Goal: Use online tool/utility: Utilize a website feature to perform a specific function

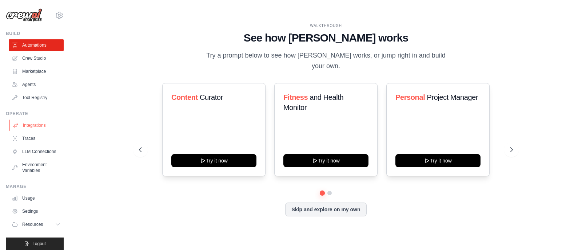
click at [39, 125] on link "Integrations" at bounding box center [36, 125] width 55 height 12
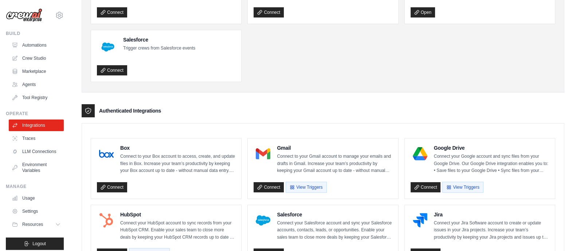
scroll to position [91, 0]
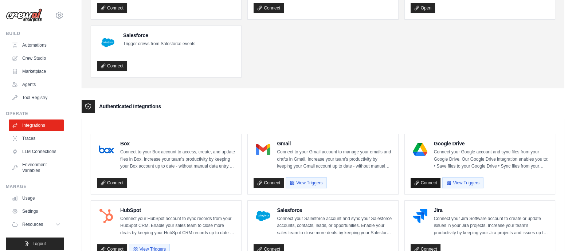
click at [426, 181] on link "Connect" at bounding box center [425, 183] width 30 height 10
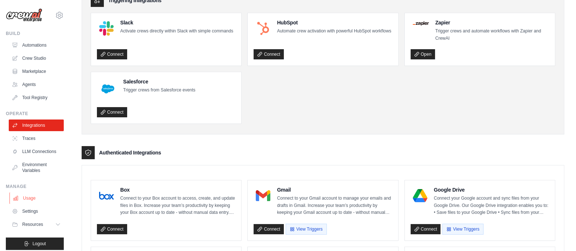
scroll to position [0, 0]
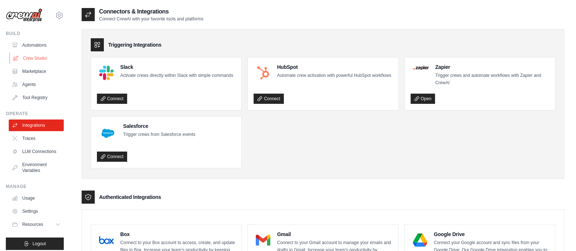
click at [41, 58] on link "Crew Studio" at bounding box center [36, 58] width 55 height 12
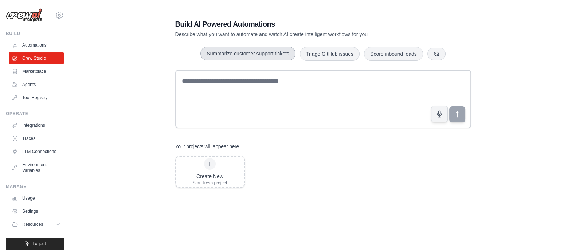
click at [261, 49] on button "Summarize customer support tickets" at bounding box center [247, 54] width 95 height 14
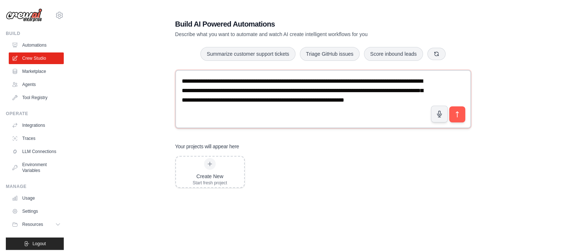
click at [196, 82] on textarea "**********" at bounding box center [323, 99] width 296 height 58
click at [232, 83] on textarea "**********" at bounding box center [323, 99] width 296 height 58
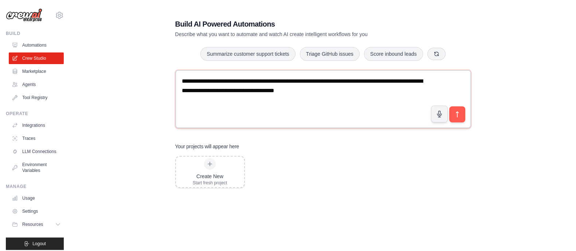
click at [260, 90] on textarea "**********" at bounding box center [323, 99] width 296 height 58
click at [0, 0] on div "**" at bounding box center [0, 0] width 0 height 0
click at [315, 82] on textarea "**********" at bounding box center [323, 99] width 296 height 58
click at [317, 82] on textarea "**********" at bounding box center [323, 99] width 296 height 58
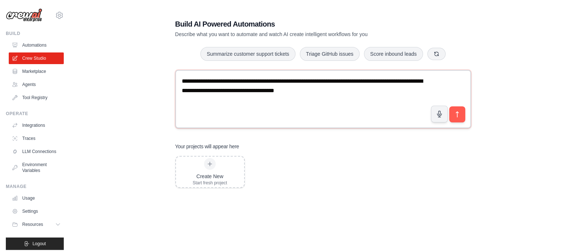
click at [312, 82] on textarea "**********" at bounding box center [323, 99] width 296 height 58
paste textarea "**********"
click at [309, 81] on textarea "**********" at bounding box center [323, 99] width 296 height 58
click at [377, 86] on textarea "**********" at bounding box center [323, 99] width 296 height 58
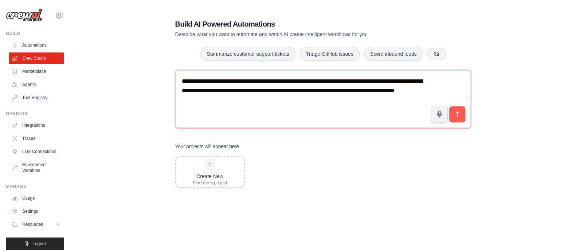
click at [403, 92] on textarea "**********" at bounding box center [323, 99] width 296 height 58
click at [429, 92] on textarea "**********" at bounding box center [323, 99] width 296 height 58
click at [202, 102] on textarea "**********" at bounding box center [323, 99] width 296 height 58
click at [222, 98] on textarea "**********" at bounding box center [323, 99] width 296 height 58
click at [231, 102] on textarea "**********" at bounding box center [323, 99] width 296 height 58
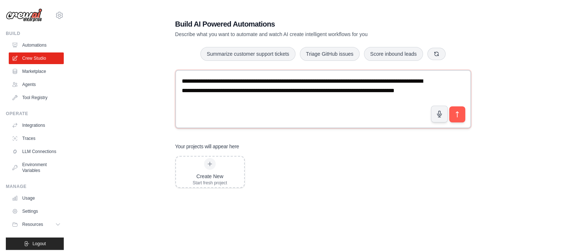
click at [297, 102] on textarea "**********" at bounding box center [323, 99] width 296 height 58
click at [228, 99] on textarea "**********" at bounding box center [323, 99] width 296 height 58
click at [302, 99] on textarea "**********" at bounding box center [323, 99] width 296 height 58
type textarea "**********"
click at [459, 116] on icon "submit" at bounding box center [457, 115] width 8 height 8
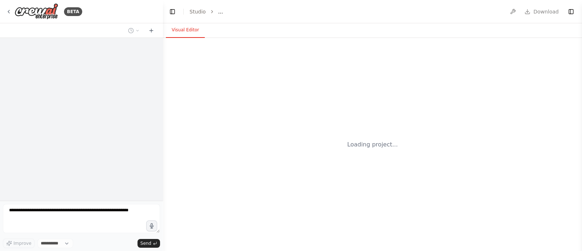
select select "****"
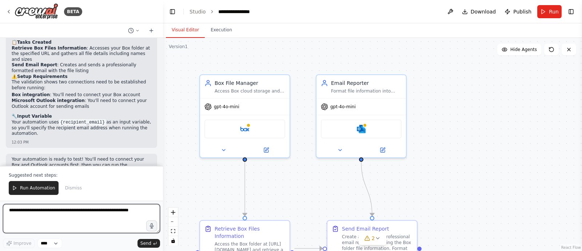
scroll to position [604, 0]
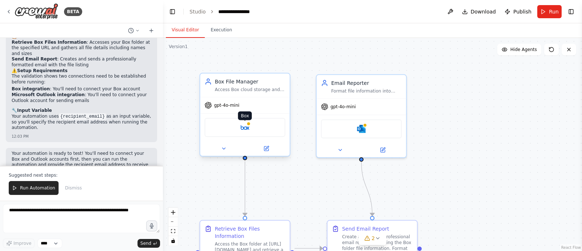
click at [247, 130] on img at bounding box center [245, 127] width 9 height 9
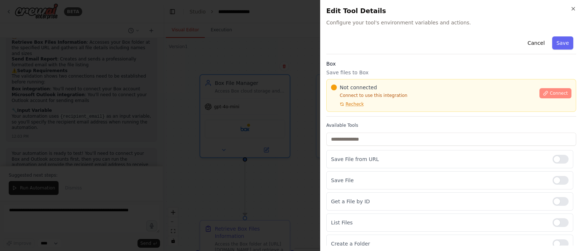
click at [550, 90] on span "Connect" at bounding box center [559, 93] width 18 height 6
click at [376, 61] on h3 "Box" at bounding box center [452, 63] width 250 height 7
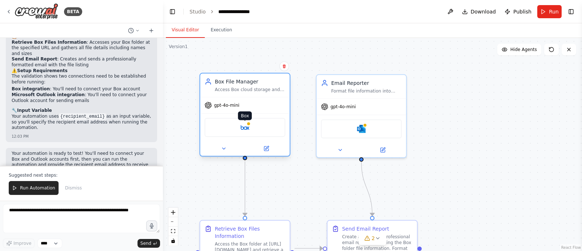
click at [249, 128] on img at bounding box center [245, 127] width 9 height 9
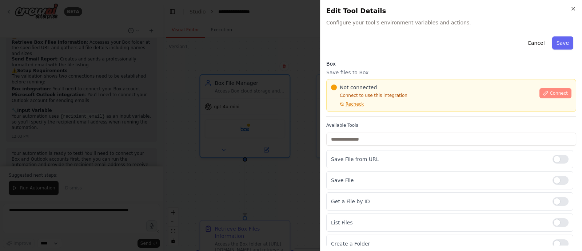
click at [543, 92] on icon at bounding box center [545, 93] width 5 height 5
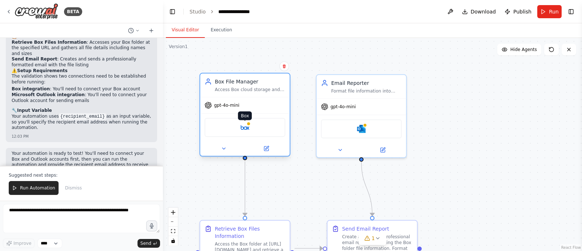
click at [246, 125] on img at bounding box center [245, 127] width 9 height 9
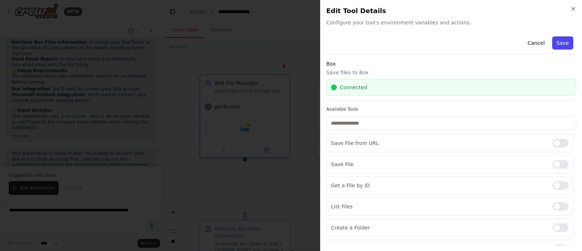
click at [558, 43] on button "Save" at bounding box center [563, 42] width 21 height 13
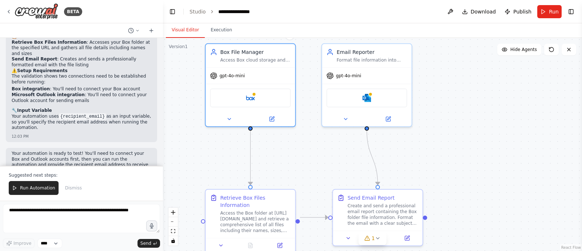
drag, startPoint x: 472, startPoint y: 185, endPoint x: 478, endPoint y: 154, distance: 31.1
click at [478, 154] on div ".deletable-edge-delete-btn { width: 20px; height: 20px; border: 0px solid #ffff…" at bounding box center [372, 144] width 419 height 213
click at [366, 95] on img at bounding box center [367, 96] width 9 height 9
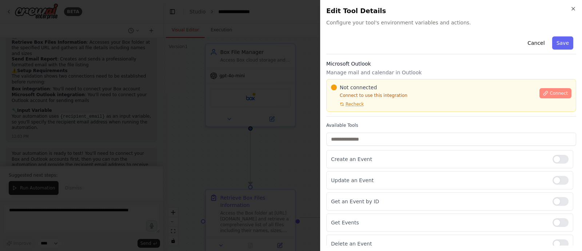
click at [543, 94] on icon at bounding box center [545, 93] width 5 height 5
click at [378, 66] on h3 "Microsoft Outlook" at bounding box center [452, 63] width 250 height 7
click at [379, 64] on h3 "Microsoft Outlook" at bounding box center [452, 63] width 250 height 7
click at [419, 52] on div "Cancel Save" at bounding box center [452, 43] width 250 height 21
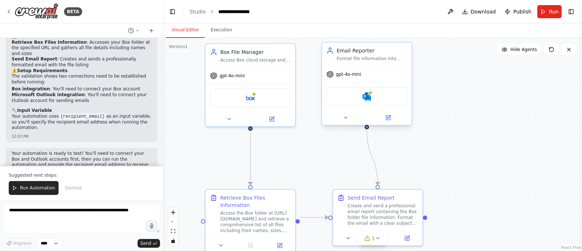
click at [372, 98] on div "Microsoft Outlook" at bounding box center [367, 96] width 81 height 19
click at [368, 96] on img at bounding box center [367, 96] width 9 height 9
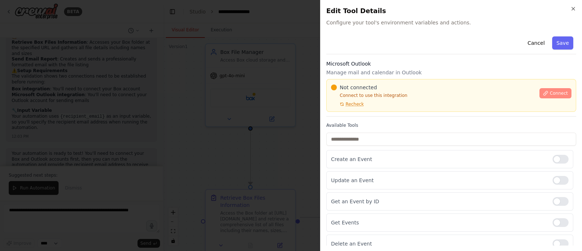
click at [552, 92] on span "Connect" at bounding box center [559, 93] width 18 height 6
click at [373, 65] on h3 "Microsoft Outlook" at bounding box center [452, 63] width 250 height 7
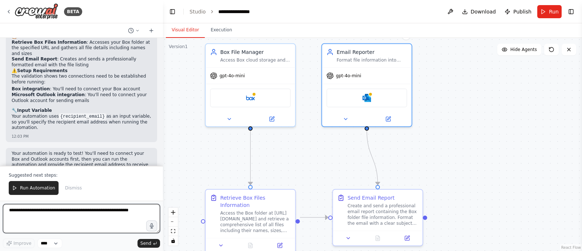
click at [70, 214] on textarea at bounding box center [81, 218] width 157 height 29
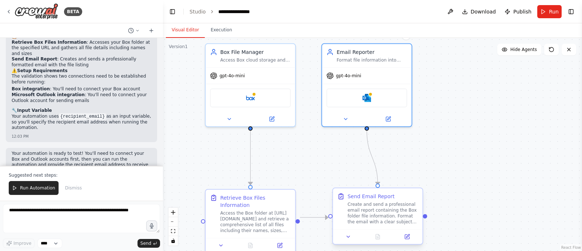
click at [394, 215] on div "Create and send a professional email report containing the Box folder file info…" at bounding box center [383, 212] width 71 height 23
click at [410, 237] on icon at bounding box center [407, 236] width 4 height 4
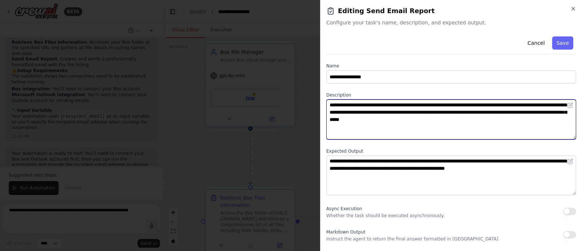
click at [385, 119] on textarea "**********" at bounding box center [452, 119] width 250 height 40
type textarea "**********"
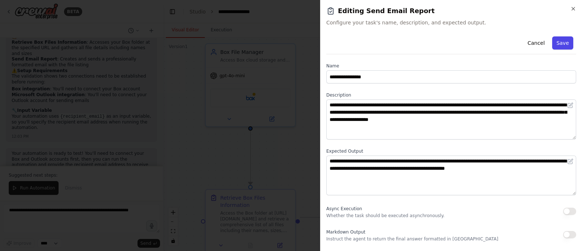
click at [563, 44] on button "Save" at bounding box center [563, 42] width 21 height 13
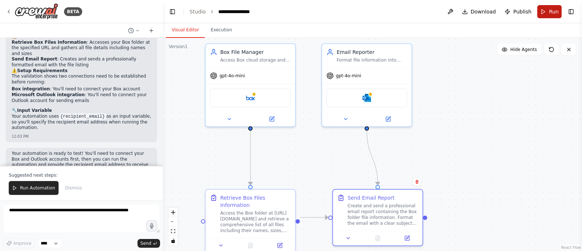
click at [543, 12] on button "Run" at bounding box center [550, 11] width 24 height 13
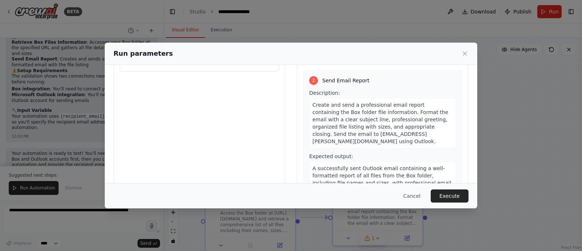
scroll to position [71, 0]
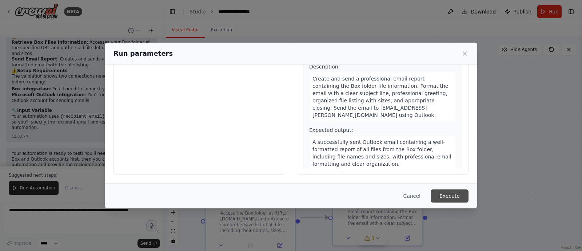
click at [448, 195] on button "Execute" at bounding box center [450, 195] width 38 height 13
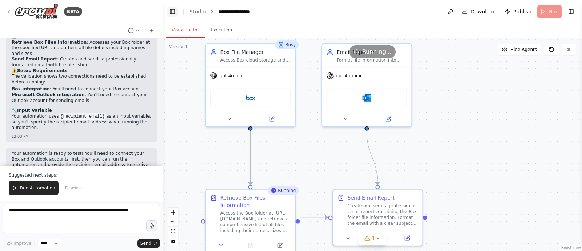
click at [175, 12] on button "Toggle Left Sidebar" at bounding box center [172, 12] width 10 height 10
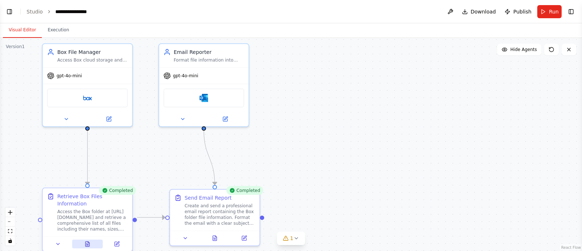
click at [85, 241] on icon at bounding box center [87, 244] width 6 height 6
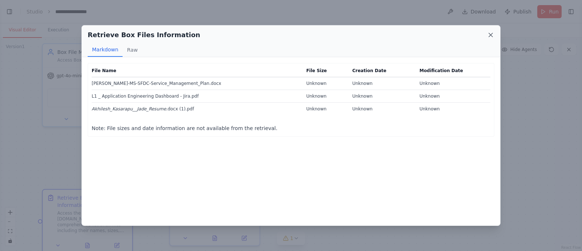
click at [491, 33] on icon at bounding box center [490, 34] width 7 height 7
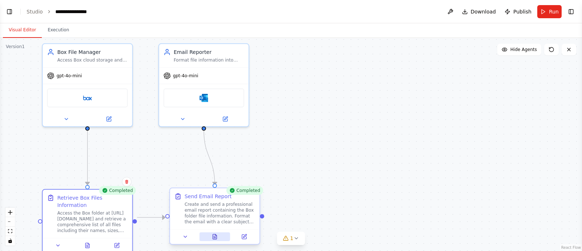
click at [217, 237] on icon at bounding box center [215, 236] width 4 height 5
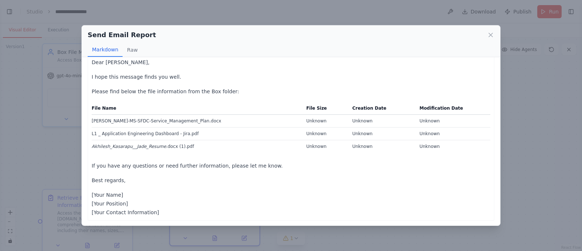
scroll to position [0, 0]
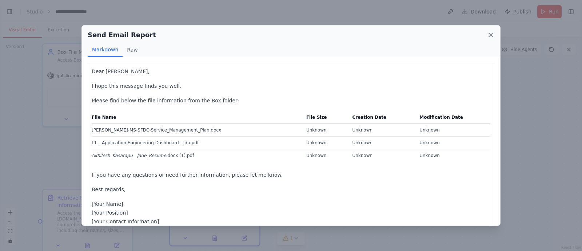
click at [490, 35] on icon at bounding box center [491, 35] width 4 height 4
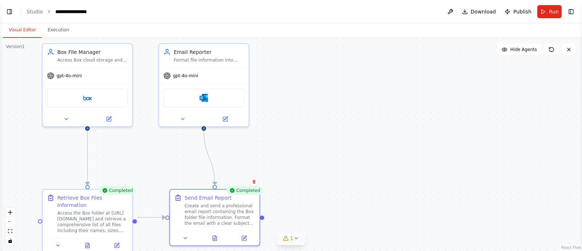
click at [293, 238] on icon at bounding box center [296, 238] width 6 height 6
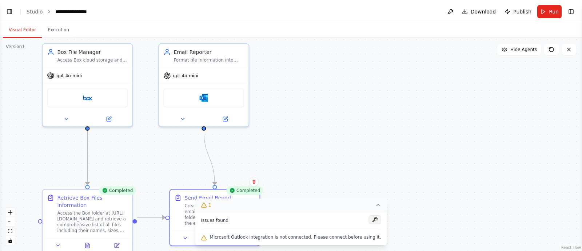
click at [369, 219] on button at bounding box center [375, 219] width 12 height 9
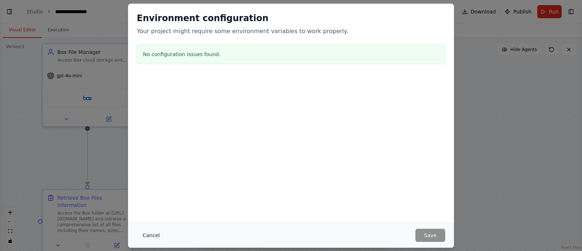
click at [154, 235] on button "Cancel" at bounding box center [151, 235] width 29 height 13
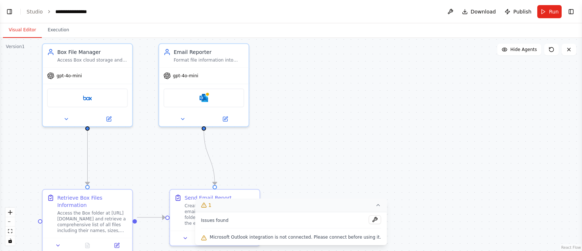
click at [446, 186] on div ".deletable-edge-delete-btn { width: 20px; height: 20px; border: 0px solid #ffff…" at bounding box center [291, 144] width 582 height 213
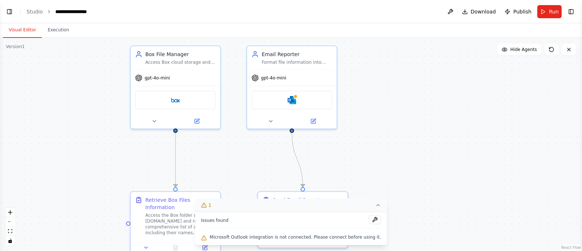
drag, startPoint x: 348, startPoint y: 143, endPoint x: 436, endPoint y: 146, distance: 88.1
click at [436, 146] on div ".deletable-edge-delete-btn { width: 20px; height: 20px; border: 0px solid #ffff…" at bounding box center [291, 144] width 582 height 213
click at [9, 11] on button "Toggle Left Sidebar" at bounding box center [9, 12] width 10 height 10
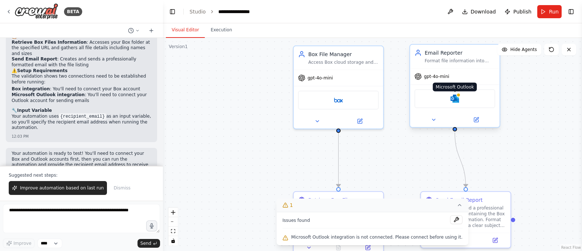
click at [455, 98] on img at bounding box center [455, 98] width 9 height 9
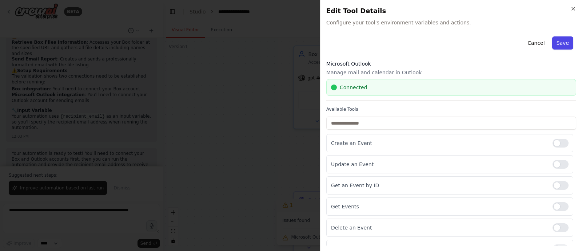
click at [554, 43] on button "Save" at bounding box center [563, 42] width 21 height 13
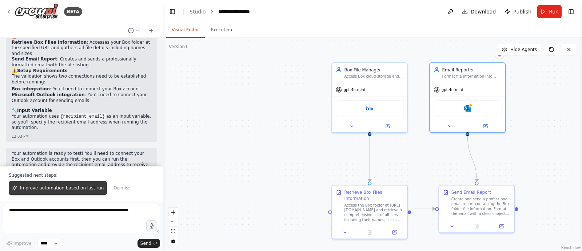
click at [45, 187] on span "Improve automation based on last run" at bounding box center [62, 188] width 84 height 6
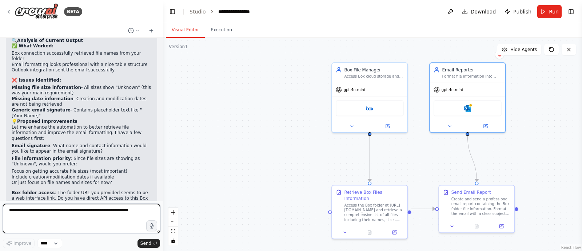
scroll to position [791, 0]
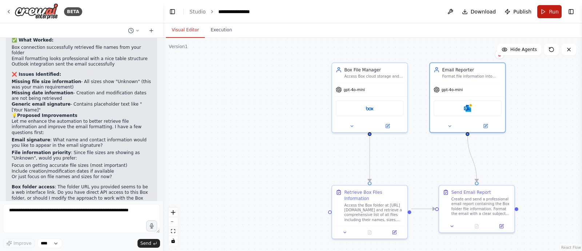
click at [544, 12] on button "Run" at bounding box center [550, 11] width 24 height 13
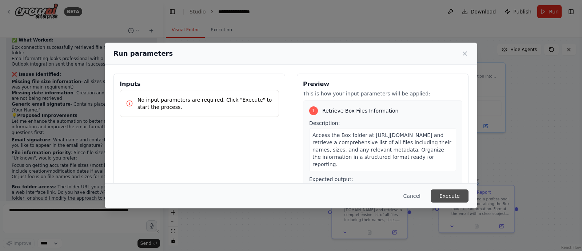
click at [452, 197] on button "Execute" at bounding box center [450, 195] width 38 height 13
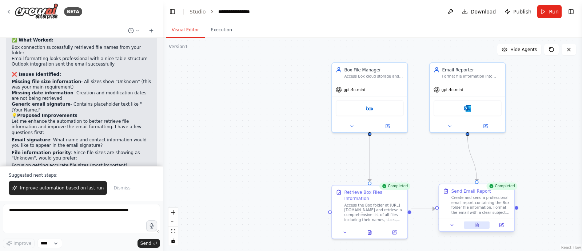
click at [478, 224] on icon at bounding box center [477, 224] width 5 height 5
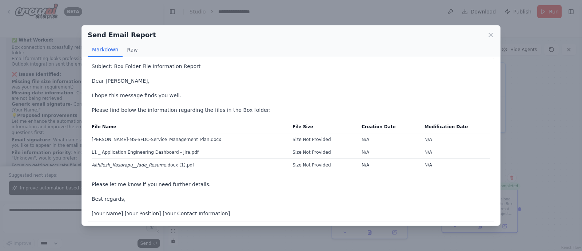
scroll to position [6, 0]
click at [488, 36] on icon at bounding box center [490, 34] width 7 height 7
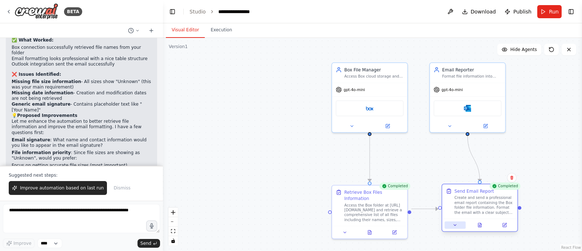
click at [455, 226] on icon at bounding box center [455, 224] width 5 height 5
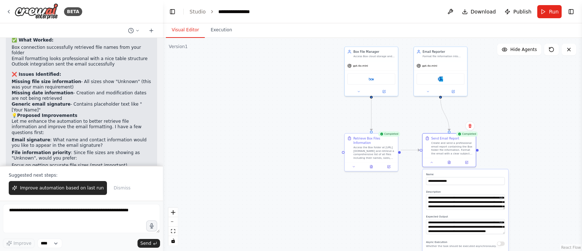
drag, startPoint x: 311, startPoint y: 145, endPoint x: 352, endPoint y: 177, distance: 52.6
click at [313, 164] on div ".deletable-edge-delete-btn { width: 20px; height: 20px; border: 0px solid #ffff…" at bounding box center [372, 144] width 419 height 213
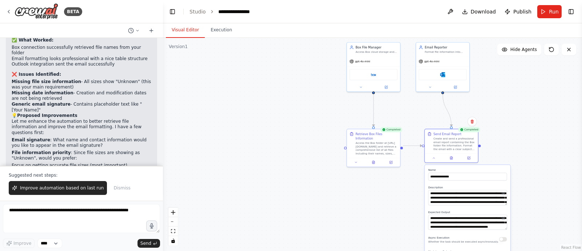
drag, startPoint x: 531, startPoint y: 135, endPoint x: 530, endPoint y: 128, distance: 7.1
click at [530, 128] on div ".deletable-edge-delete-btn { width: 20px; height: 20px; border: 0px solid #ffff…" at bounding box center [372, 144] width 419 height 213
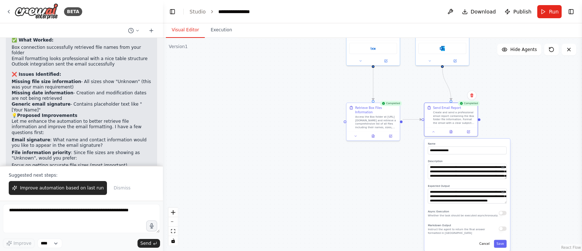
click at [519, 155] on div ".deletable-edge-delete-btn { width: 20px; height: 20px; border: 0px solid #ffff…" at bounding box center [372, 144] width 419 height 213
click at [486, 243] on button "Cancel" at bounding box center [484, 244] width 15 height 8
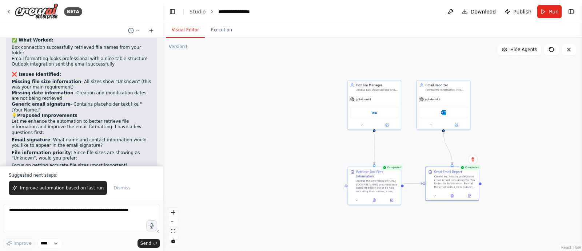
drag, startPoint x: 514, startPoint y: 111, endPoint x: 516, endPoint y: 180, distance: 69.2
click at [516, 180] on div ".deletable-edge-delete-btn { width: 20px; height: 20px; border: 0px solid #ffff…" at bounding box center [372, 144] width 419 height 213
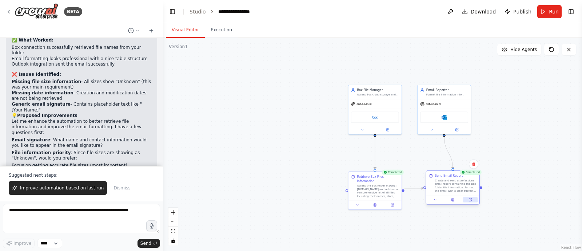
click at [470, 197] on button at bounding box center [470, 199] width 15 height 5
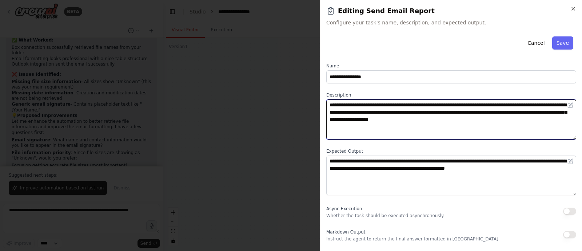
click at [375, 120] on textarea "**********" at bounding box center [452, 119] width 250 height 40
click at [459, 118] on textarea "**********" at bounding box center [452, 119] width 250 height 40
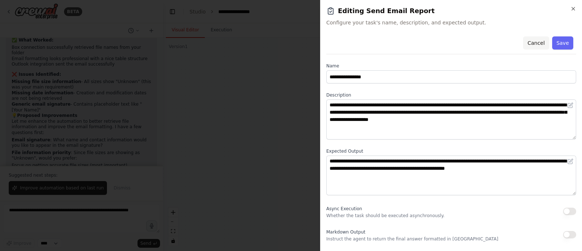
click at [534, 45] on button "Cancel" at bounding box center [536, 42] width 26 height 13
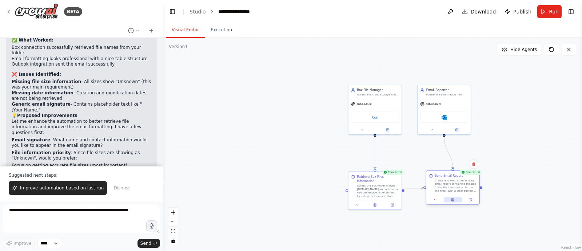
click at [454, 200] on icon at bounding box center [453, 199] width 2 height 3
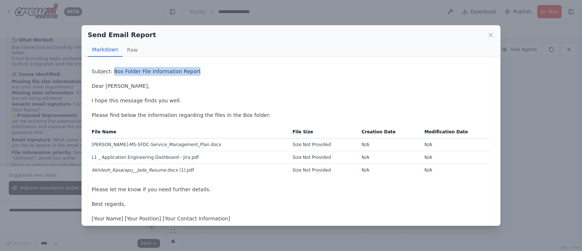
drag, startPoint x: 111, startPoint y: 71, endPoint x: 187, endPoint y: 70, distance: 76.8
click at [187, 70] on p "Subject: Box Folder File Information Report" at bounding box center [291, 71] width 399 height 9
copy p "Box Folder File Information Report"
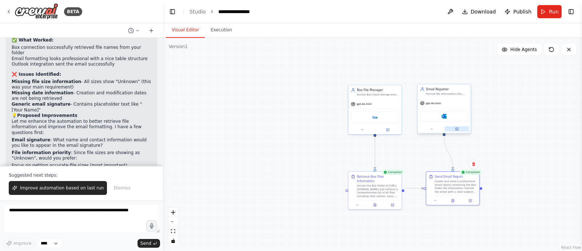
click at [456, 128] on icon at bounding box center [457, 128] width 3 height 3
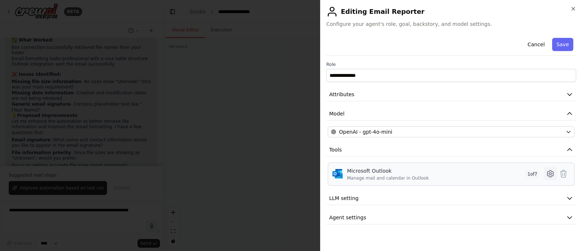
click at [551, 173] on icon at bounding box center [550, 173] width 9 height 9
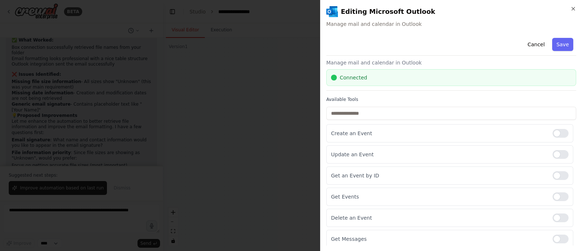
scroll to position [0, 0]
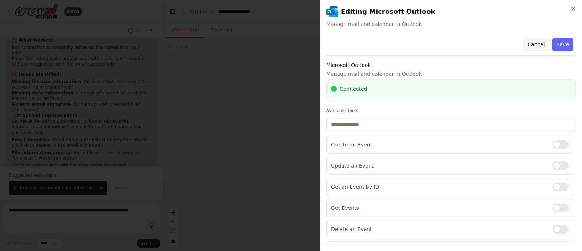
click at [528, 44] on button "Cancel" at bounding box center [536, 44] width 26 height 13
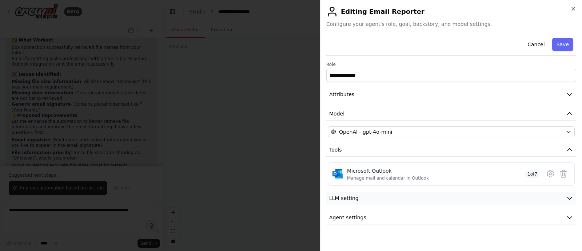
click at [563, 199] on button "LLM setting" at bounding box center [452, 197] width 250 height 13
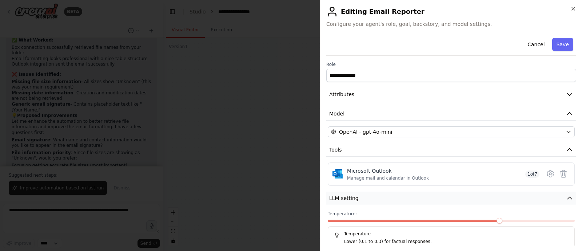
click at [559, 197] on button "LLM setting" at bounding box center [452, 197] width 250 height 13
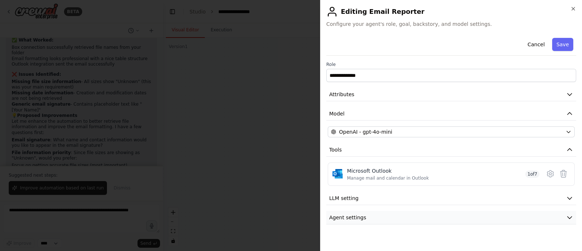
click at [559, 215] on button "Agent settings" at bounding box center [452, 217] width 250 height 13
click at [523, 45] on button "Cancel" at bounding box center [536, 44] width 26 height 13
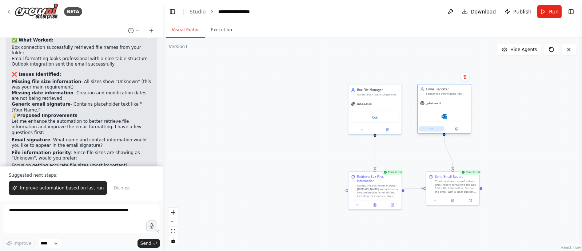
click at [429, 128] on button at bounding box center [432, 128] width 24 height 5
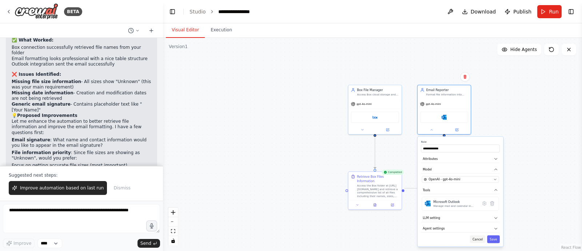
click at [478, 238] on button "Cancel" at bounding box center [477, 239] width 15 height 8
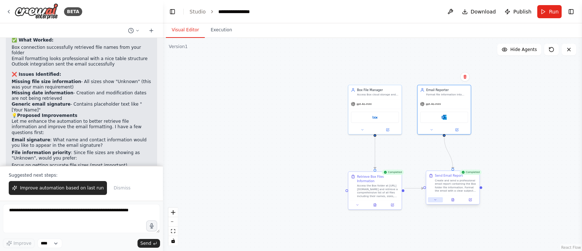
click at [434, 199] on icon at bounding box center [436, 200] width 4 height 4
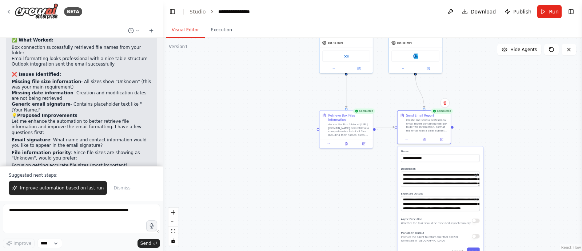
drag, startPoint x: 529, startPoint y: 178, endPoint x: 500, endPoint y: 117, distance: 67.6
click at [500, 117] on div ".deletable-edge-delete-btn { width: 20px; height: 20px; border: 0px solid #ffff…" at bounding box center [372, 144] width 419 height 213
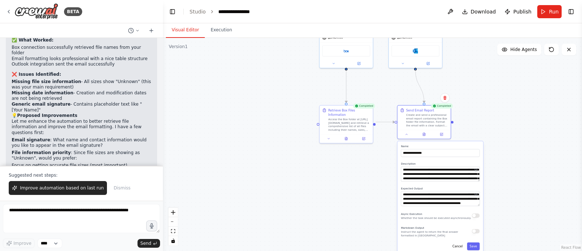
drag, startPoint x: 513, startPoint y: 166, endPoint x: 513, endPoint y: 161, distance: 5.1
click at [513, 161] on div ".deletable-edge-delete-btn { width: 20px; height: 20px; border: 0px solid #ffff…" at bounding box center [372, 144] width 419 height 213
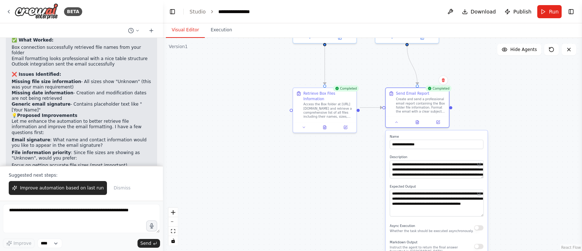
drag, startPoint x: 482, startPoint y: 206, endPoint x: 490, endPoint y: 216, distance: 12.4
click at [490, 216] on div ".deletable-edge-delete-btn { width: 20px; height: 20px; border: 0px solid #ffff…" at bounding box center [372, 144] width 419 height 213
click at [460, 167] on textarea "**********" at bounding box center [437, 169] width 94 height 18
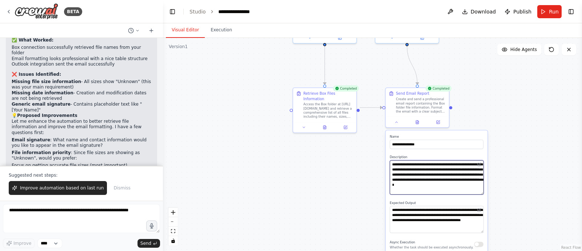
drag, startPoint x: 483, startPoint y: 177, endPoint x: 493, endPoint y: 194, distance: 19.1
click at [493, 194] on div ".deletable-edge-delete-btn { width: 20px; height: 20px; border: 0px solid #ffff…" at bounding box center [372, 144] width 419 height 213
click at [407, 184] on textarea "**********" at bounding box center [437, 177] width 94 height 34
click at [0, 0] on qb-div at bounding box center [0, 0] width 0 height 0
click at [463, 185] on textarea "**********" at bounding box center [437, 177] width 94 height 34
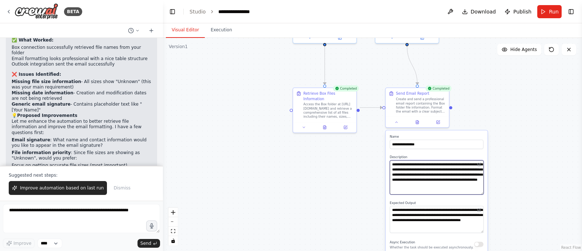
type textarea "**********"
click at [523, 163] on div ".deletable-edge-delete-btn { width: 20px; height: 20px; border: 0px solid #ffff…" at bounding box center [372, 144] width 419 height 213
click at [439, 119] on icon at bounding box center [438, 121] width 4 height 4
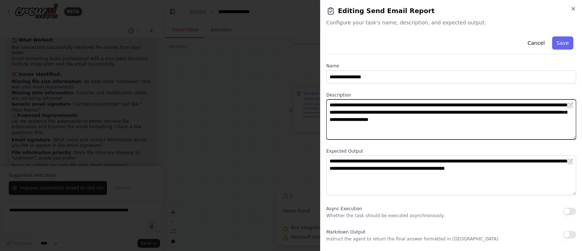
click at [432, 118] on textarea "**********" at bounding box center [452, 119] width 250 height 40
type textarea "**********"
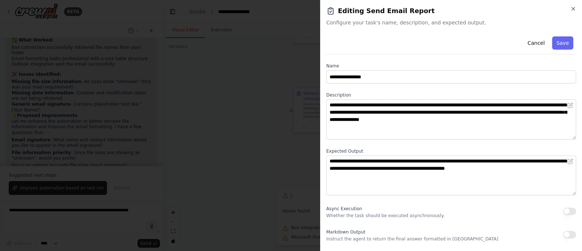
click at [564, 43] on button "Save" at bounding box center [563, 42] width 21 height 13
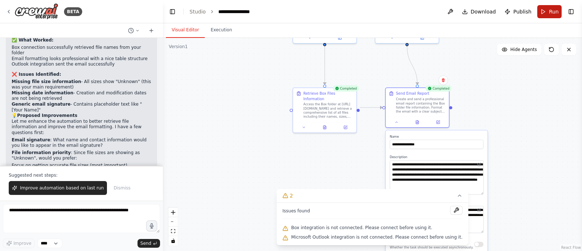
click at [548, 13] on button "Run" at bounding box center [550, 11] width 24 height 13
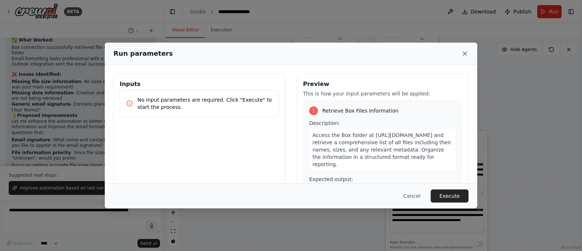
click at [466, 52] on icon at bounding box center [465, 54] width 4 height 4
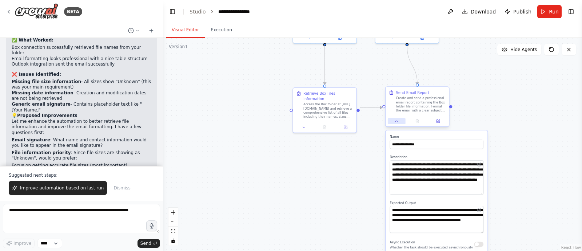
click at [398, 122] on icon at bounding box center [397, 121] width 4 height 4
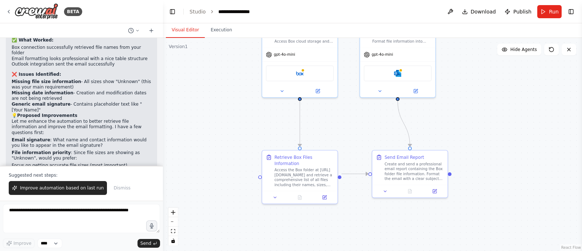
drag, startPoint x: 491, startPoint y: 125, endPoint x: 503, endPoint y: 195, distance: 71.3
click at [503, 195] on div ".deletable-edge-delete-btn { width: 20px; height: 20px; border: 0px solid #ffff…" at bounding box center [372, 144] width 419 height 213
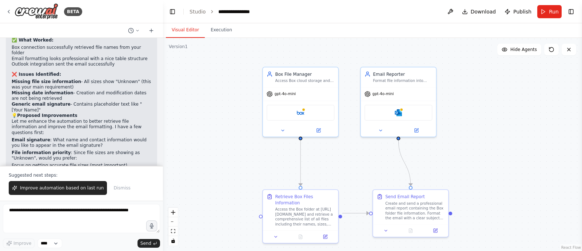
drag, startPoint x: 492, startPoint y: 105, endPoint x: 493, endPoint y: 144, distance: 39.3
click at [493, 144] on div ".deletable-edge-delete-btn { width: 20px; height: 20px; border: 0px solid #ffff…" at bounding box center [372, 144] width 419 height 213
click at [547, 16] on button "Run" at bounding box center [550, 11] width 24 height 13
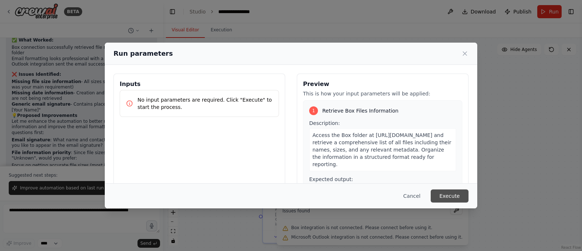
click at [451, 197] on button "Execute" at bounding box center [450, 195] width 38 height 13
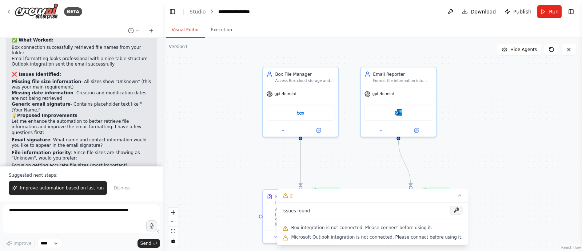
click at [450, 211] on button at bounding box center [456, 210] width 12 height 9
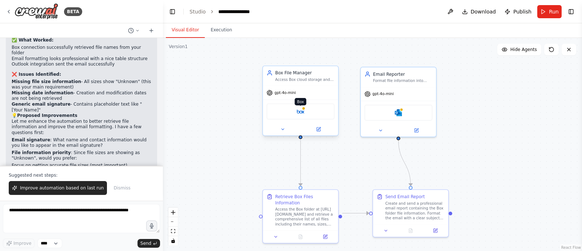
click at [302, 109] on img at bounding box center [300, 111] width 7 height 7
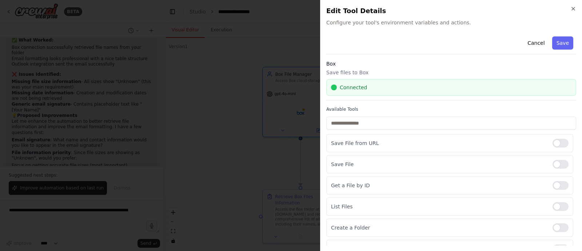
click at [559, 42] on button "Save" at bounding box center [563, 42] width 21 height 13
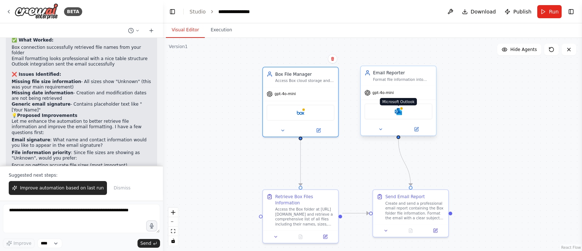
click at [400, 110] on img at bounding box center [398, 111] width 7 height 7
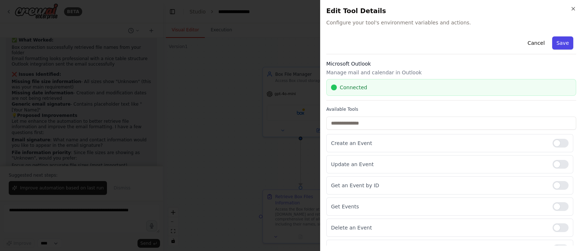
click at [555, 41] on button "Save" at bounding box center [563, 42] width 21 height 13
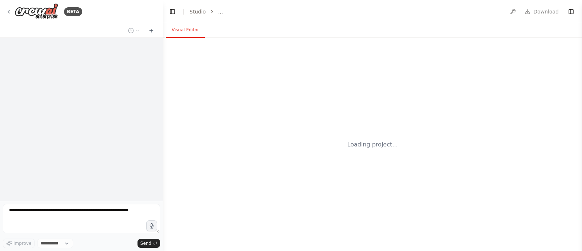
select select "****"
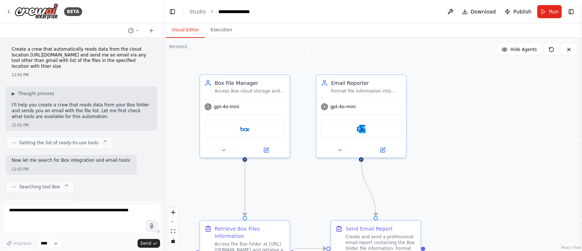
scroll to position [791, 0]
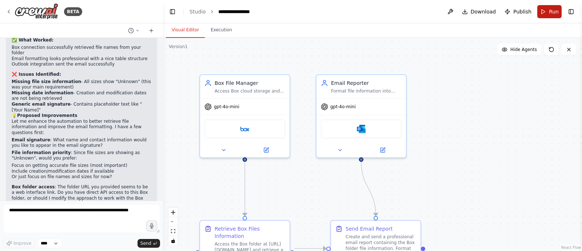
click at [551, 10] on span "Run" at bounding box center [554, 11] width 10 height 7
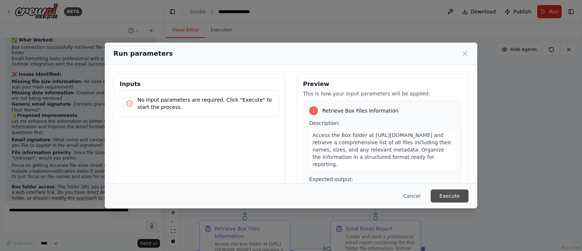
click at [446, 198] on button "Execute" at bounding box center [450, 195] width 38 height 13
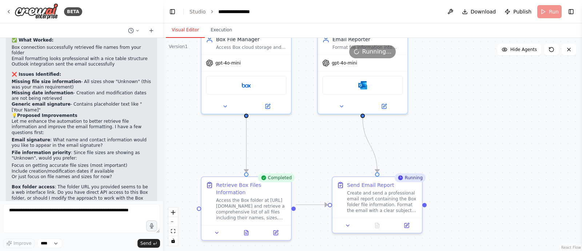
drag, startPoint x: 440, startPoint y: 185, endPoint x: 442, endPoint y: 141, distance: 43.7
click at [442, 141] on div ".deletable-edge-delete-btn { width: 20px; height: 20px; border: 0px solid #ffff…" at bounding box center [372, 144] width 419 height 213
click at [218, 228] on icon at bounding box center [217, 231] width 6 height 6
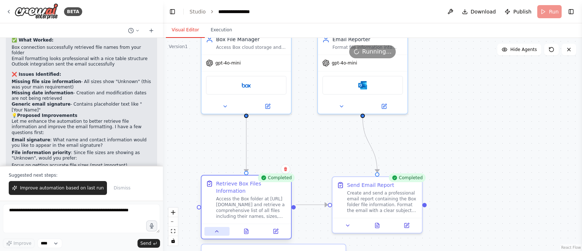
click at [217, 230] on icon at bounding box center [217, 230] width 3 height 1
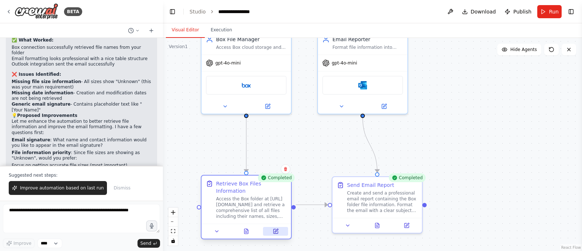
click at [276, 229] on icon at bounding box center [276, 230] width 3 height 3
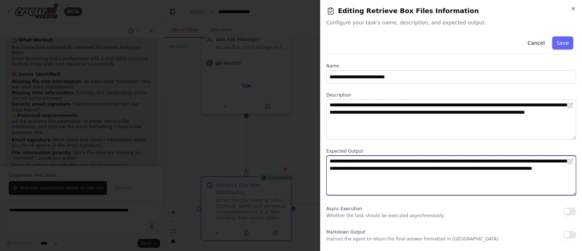
click at [383, 177] on textarea "**********" at bounding box center [452, 175] width 250 height 40
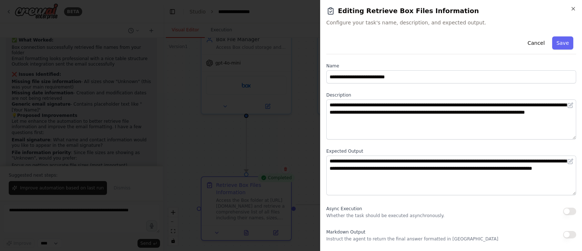
drag, startPoint x: 538, startPoint y: 45, endPoint x: 493, endPoint y: 108, distance: 78.1
click at [493, 108] on div "**********" at bounding box center [452, 137] width 250 height 208
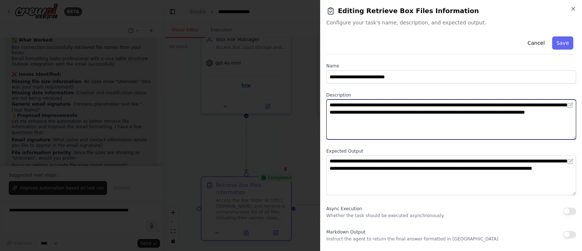
click at [391, 119] on textarea "**********" at bounding box center [452, 119] width 250 height 40
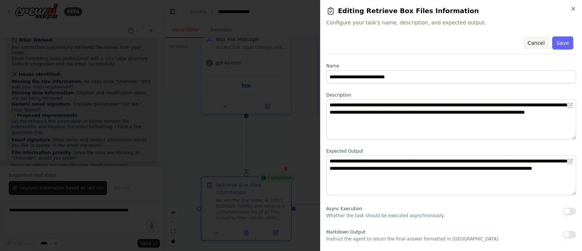
click at [533, 44] on button "Cancel" at bounding box center [536, 42] width 26 height 13
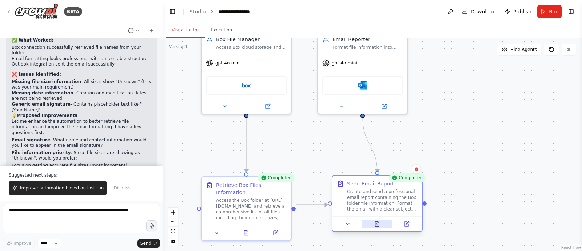
click at [379, 225] on icon at bounding box center [378, 223] width 4 height 5
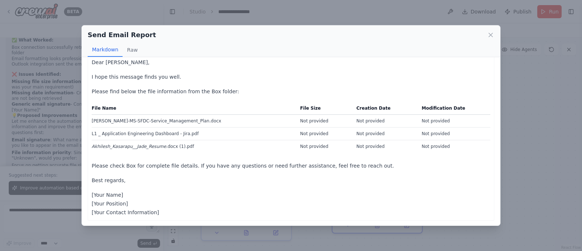
scroll to position [0, 0]
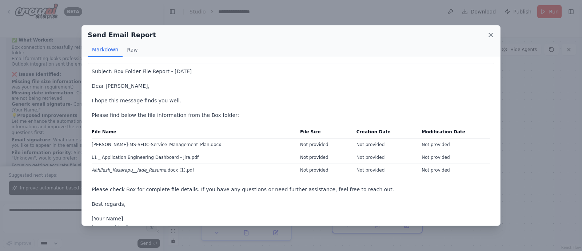
click at [491, 37] on icon at bounding box center [490, 34] width 7 height 7
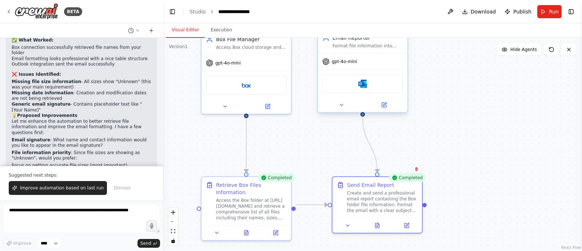
click at [342, 108] on div at bounding box center [363, 105] width 90 height 15
click at [343, 106] on icon at bounding box center [342, 105] width 6 height 6
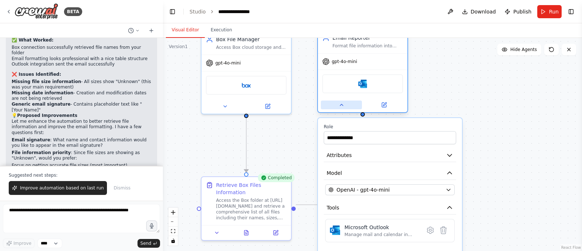
click at [343, 106] on icon at bounding box center [342, 105] width 6 height 6
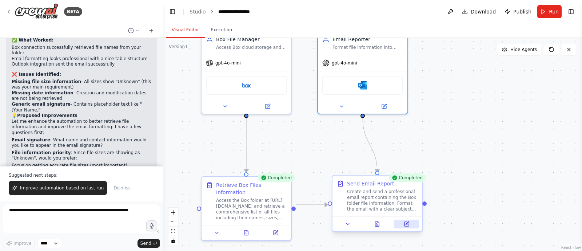
click at [407, 222] on icon at bounding box center [407, 222] width 3 height 3
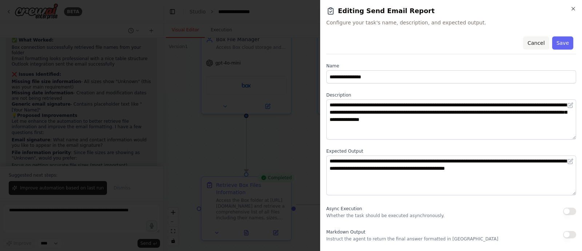
click at [538, 44] on button "Cancel" at bounding box center [536, 42] width 26 height 13
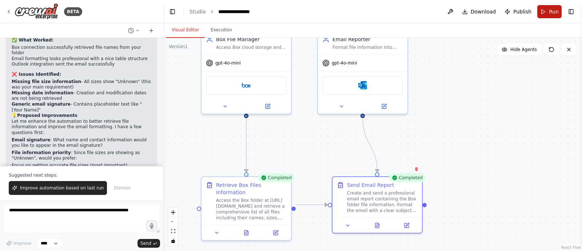
click at [545, 8] on button "Run" at bounding box center [550, 11] width 24 height 13
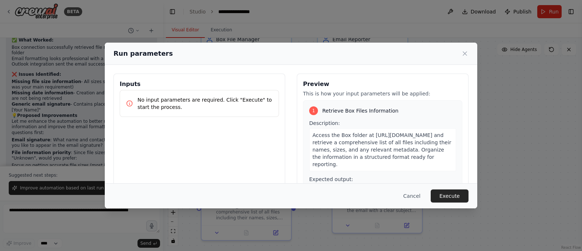
click at [458, 198] on button "Execute" at bounding box center [450, 195] width 38 height 13
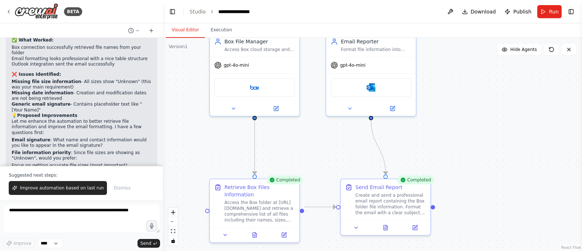
drag, startPoint x: 468, startPoint y: 95, endPoint x: 477, endPoint y: 97, distance: 8.7
click at [477, 97] on div ".deletable-edge-delete-btn { width: 20px; height: 20px; border: 0px solid #ffff…" at bounding box center [372, 144] width 419 height 213
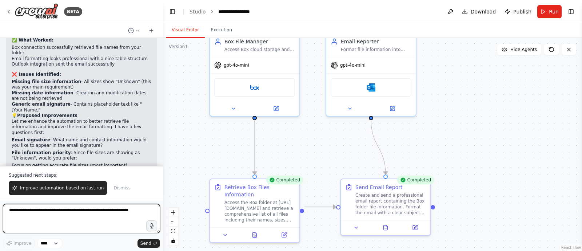
click at [60, 214] on textarea at bounding box center [81, 218] width 157 height 29
type textarea "*"
type textarea "***"
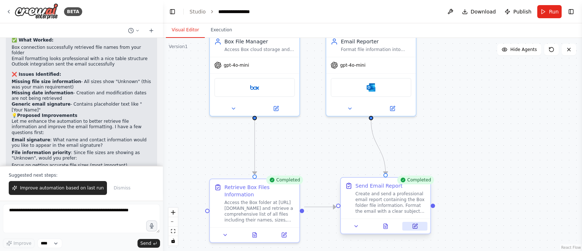
click at [416, 224] on icon at bounding box center [415, 225] width 3 height 3
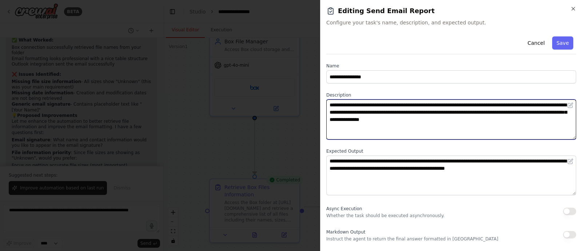
click at [420, 118] on textarea "**********" at bounding box center [452, 119] width 250 height 40
paste textarea "*******"
type textarea "**********"
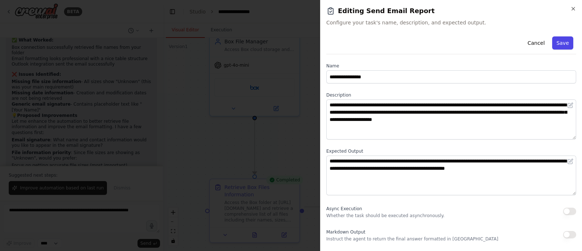
click at [566, 43] on button "Save" at bounding box center [563, 42] width 21 height 13
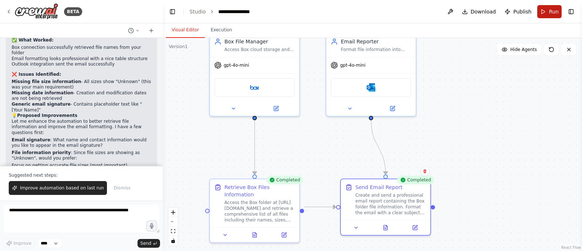
click at [543, 12] on button "Run" at bounding box center [550, 11] width 24 height 13
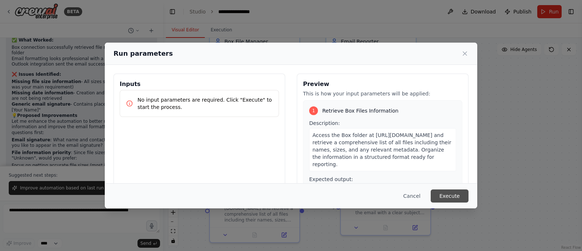
click at [459, 195] on button "Execute" at bounding box center [450, 195] width 38 height 13
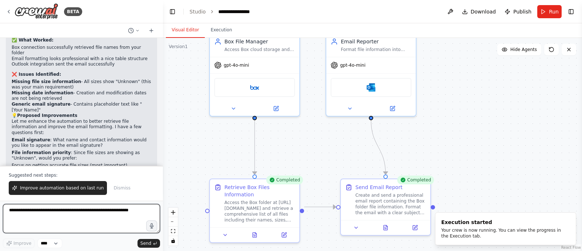
click at [59, 214] on textarea at bounding box center [81, 218] width 157 height 29
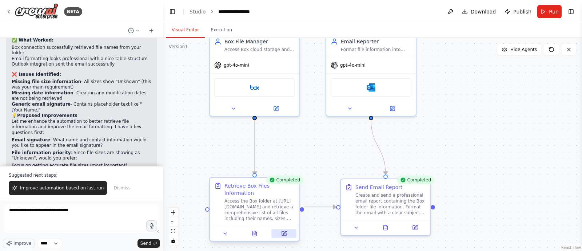
click at [284, 231] on icon at bounding box center [284, 232] width 3 height 3
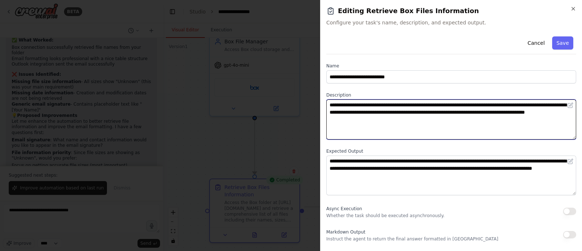
click at [396, 128] on textarea "**********" at bounding box center [452, 119] width 250 height 40
click at [351, 117] on textarea "**********" at bounding box center [452, 119] width 250 height 40
click at [352, 105] on textarea "**********" at bounding box center [452, 119] width 250 height 40
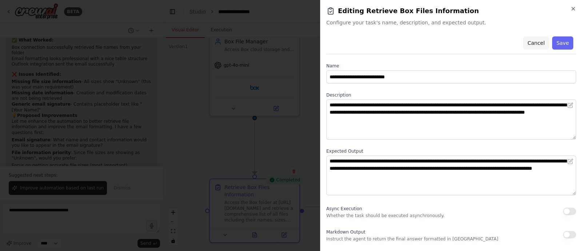
click at [539, 47] on button "Cancel" at bounding box center [536, 42] width 26 height 13
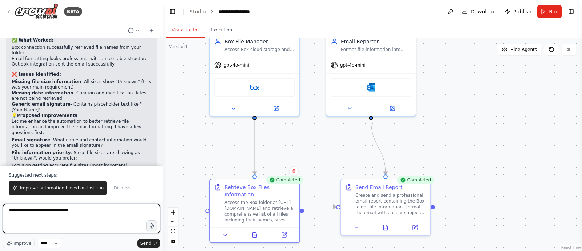
click at [75, 207] on textarea "**********" at bounding box center [81, 218] width 157 height 29
paste textarea "**********"
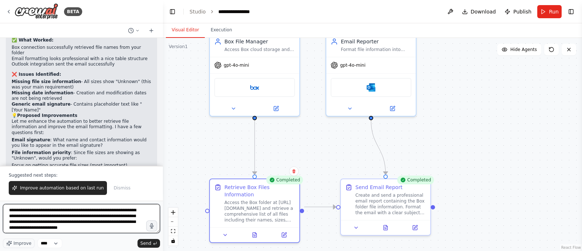
click at [63, 210] on textarea "**********" at bounding box center [81, 218] width 157 height 29
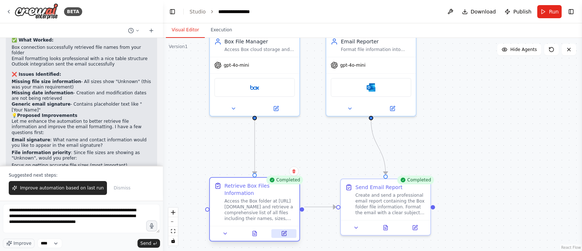
click at [286, 231] on icon at bounding box center [284, 233] width 4 height 4
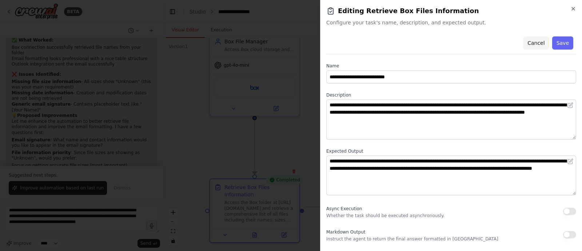
click at [535, 47] on button "Cancel" at bounding box center [536, 42] width 26 height 13
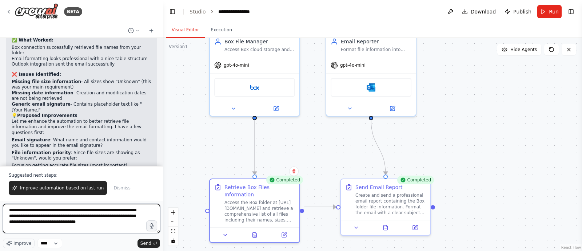
click at [93, 223] on textarea "**********" at bounding box center [81, 218] width 157 height 29
type textarea "**********"
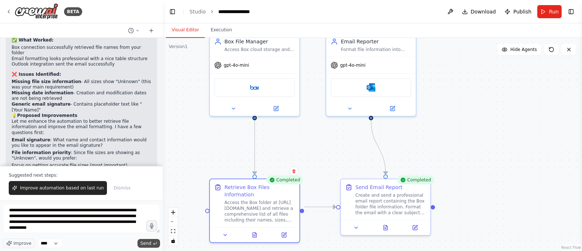
click at [142, 243] on span "Send" at bounding box center [146, 243] width 11 height 6
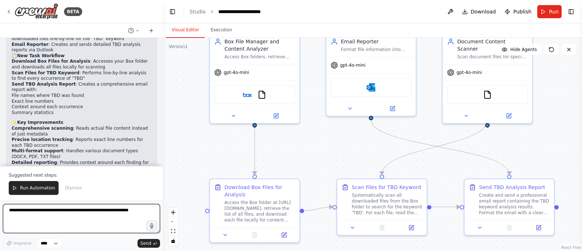
scroll to position [1946, 0]
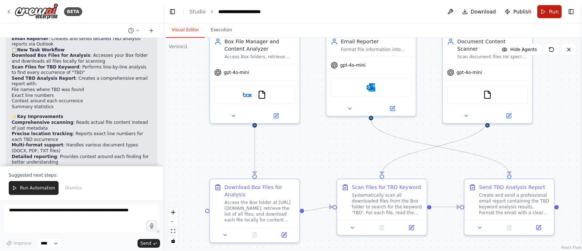
click at [543, 12] on button "Run" at bounding box center [550, 11] width 24 height 13
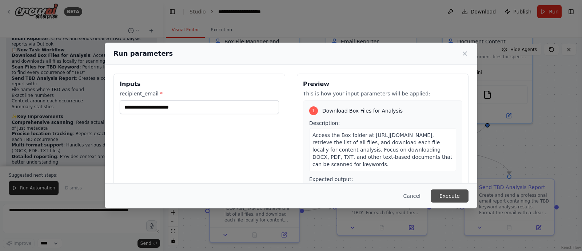
click at [460, 197] on button "Execute" at bounding box center [450, 195] width 38 height 13
click at [413, 198] on button "Cancel" at bounding box center [412, 195] width 29 height 13
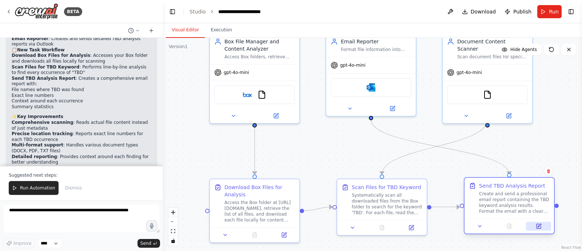
click at [539, 223] on icon at bounding box center [539, 226] width 6 height 6
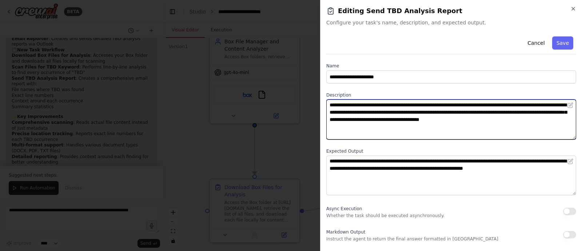
click at [525, 118] on textarea "**********" at bounding box center [452, 119] width 250 height 40
paste textarea "**********"
type textarea "**********"
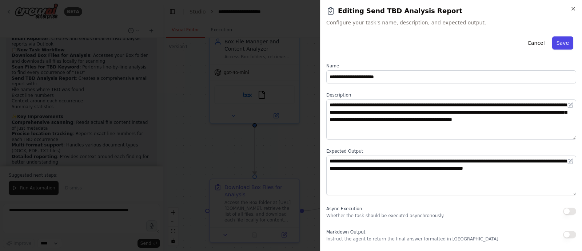
click at [565, 41] on button "Save" at bounding box center [563, 42] width 21 height 13
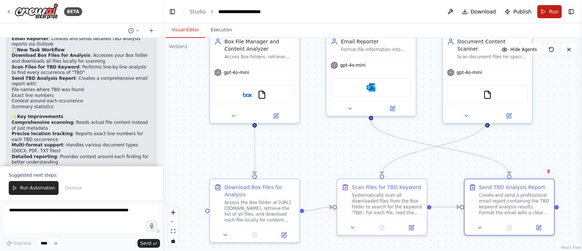
click at [544, 13] on button "Run" at bounding box center [550, 11] width 24 height 13
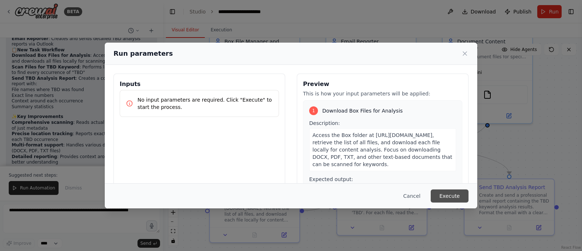
click at [456, 197] on button "Execute" at bounding box center [450, 195] width 38 height 13
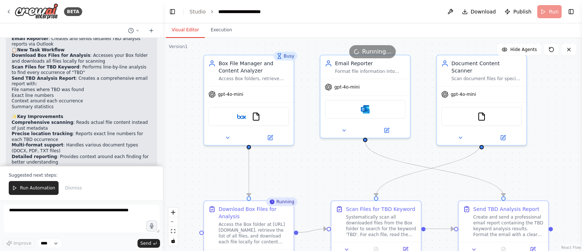
drag, startPoint x: 324, startPoint y: 134, endPoint x: 319, endPoint y: 155, distance: 22.6
click at [319, 155] on div ".deletable-edge-delete-btn { width: 20px; height: 20px; border: 0px solid #ffff…" at bounding box center [372, 144] width 419 height 213
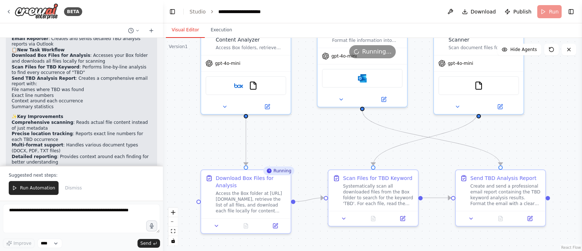
drag, startPoint x: 331, startPoint y: 178, endPoint x: 328, endPoint y: 147, distance: 31.1
click at [328, 147] on div ".deletable-edge-delete-btn { width: 20px; height: 20px; border: 0px solid #ffff…" at bounding box center [372, 144] width 419 height 213
click at [216, 224] on icon at bounding box center [216, 224] width 3 height 1
click at [217, 224] on icon at bounding box center [216, 224] width 3 height 1
click at [246, 224] on icon at bounding box center [246, 224] width 4 height 5
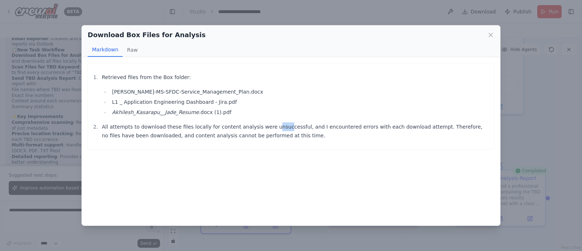
drag, startPoint x: 259, startPoint y: 127, endPoint x: 270, endPoint y: 127, distance: 11.7
click at [270, 127] on p "All attempts to download these files locally for content analysis were unsucces…" at bounding box center [296, 130] width 389 height 17
click at [400, 127] on p "All attempts to download these files locally for content analysis were unsucces…" at bounding box center [296, 130] width 389 height 17
click at [491, 34] on icon at bounding box center [491, 35] width 4 height 4
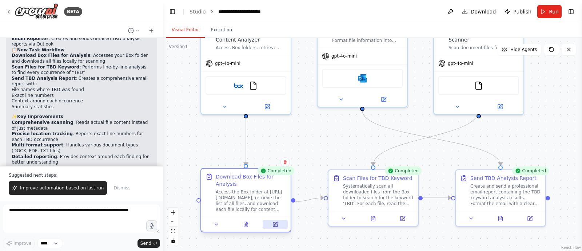
click at [275, 221] on icon at bounding box center [276, 224] width 6 height 6
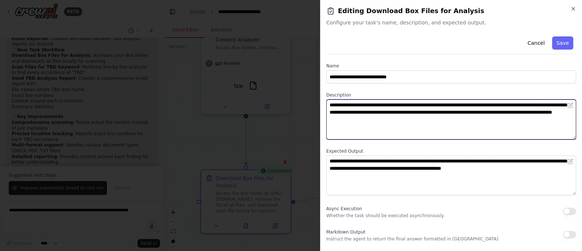
click at [479, 104] on textarea "**********" at bounding box center [452, 119] width 250 height 40
paste textarea "**********"
type textarea "**********"
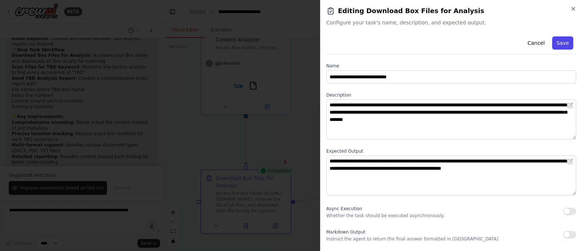
click at [564, 43] on button "Save" at bounding box center [563, 42] width 21 height 13
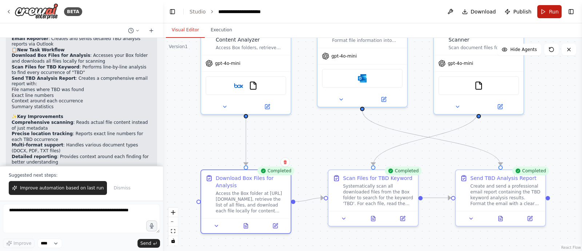
click at [544, 11] on button "Run" at bounding box center [550, 11] width 24 height 13
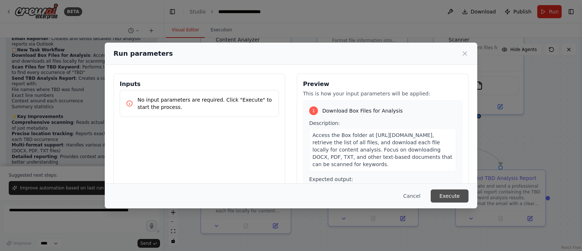
click at [451, 194] on button "Execute" at bounding box center [450, 195] width 38 height 13
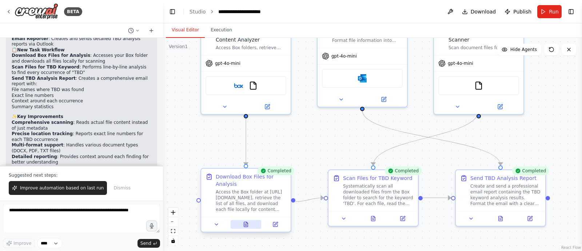
click at [246, 225] on icon at bounding box center [246, 224] width 4 height 5
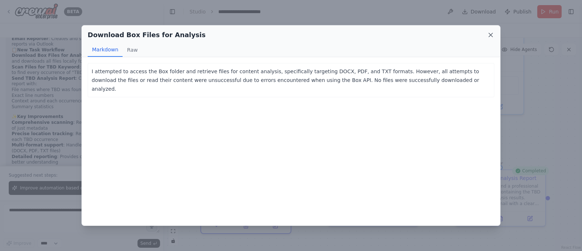
click at [490, 33] on icon at bounding box center [490, 34] width 7 height 7
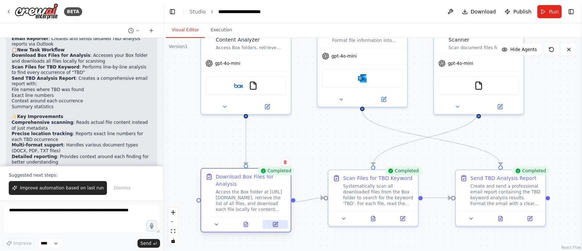
click at [274, 224] on icon at bounding box center [275, 223] width 3 height 3
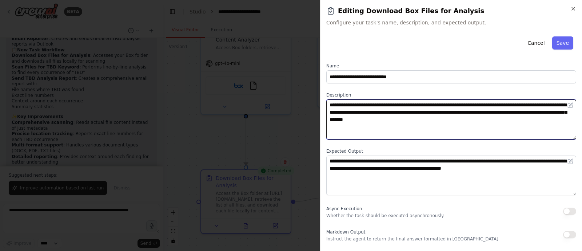
click at [521, 106] on textarea "**********" at bounding box center [452, 119] width 250 height 40
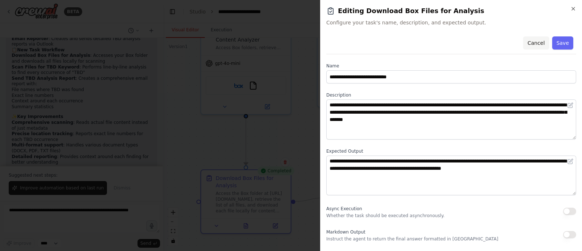
click at [538, 43] on button "Cancel" at bounding box center [536, 42] width 26 height 13
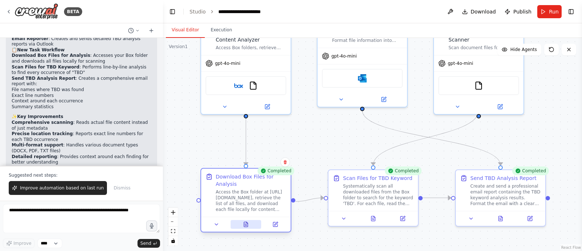
click at [246, 226] on icon at bounding box center [246, 224] width 4 height 5
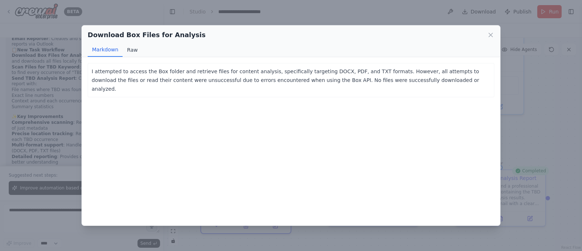
click at [132, 50] on button "Raw" at bounding box center [132, 50] width 19 height 14
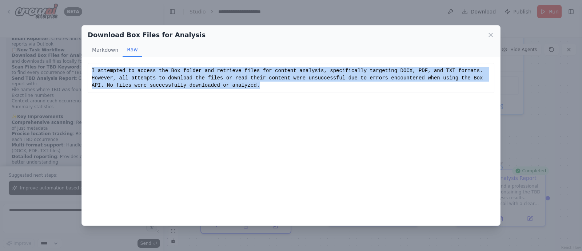
drag, startPoint x: 198, startPoint y: 87, endPoint x: 87, endPoint y: 73, distance: 112.7
click at [87, 73] on div "I attempted to access the Box folder and retrieve files for content analysis, s…" at bounding box center [291, 141] width 419 height 168
copy div "I attempted to access the Box folder and retrieve files for content analysis, s…"
click at [489, 37] on icon at bounding box center [490, 34] width 7 height 7
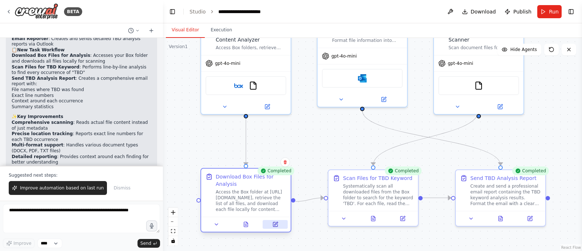
click at [277, 225] on icon at bounding box center [275, 224] width 4 height 4
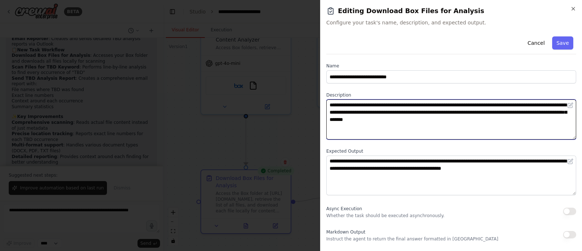
click at [520, 105] on textarea "**********" at bounding box center [452, 119] width 250 height 40
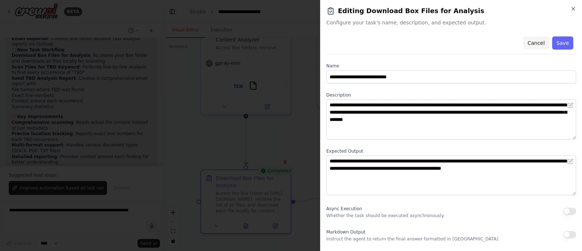
click at [535, 39] on button "Cancel" at bounding box center [536, 42] width 26 height 13
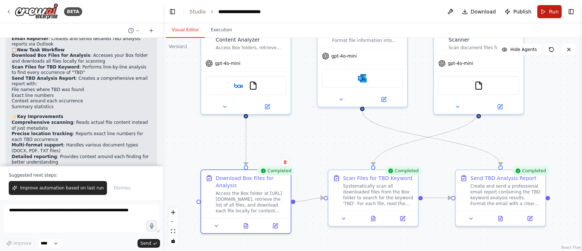
click at [546, 13] on button "Run" at bounding box center [550, 11] width 24 height 13
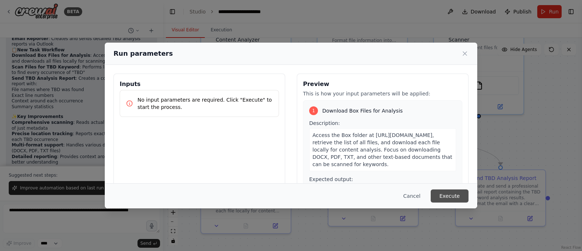
click at [449, 191] on button "Execute" at bounding box center [450, 195] width 38 height 13
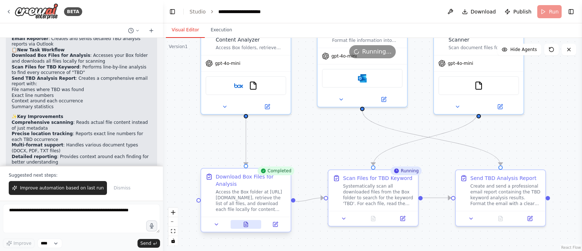
click at [244, 226] on icon at bounding box center [246, 224] width 6 height 6
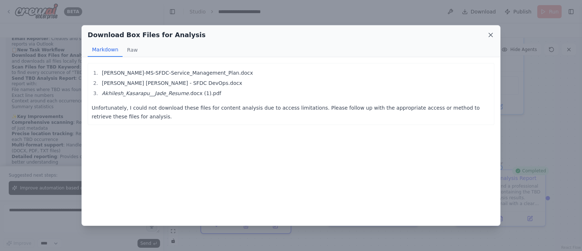
click at [492, 34] on icon at bounding box center [490, 34] width 7 height 7
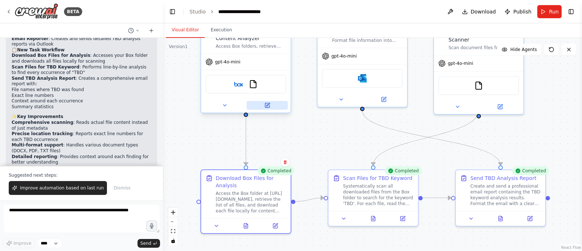
click at [270, 105] on button at bounding box center [267, 105] width 41 height 9
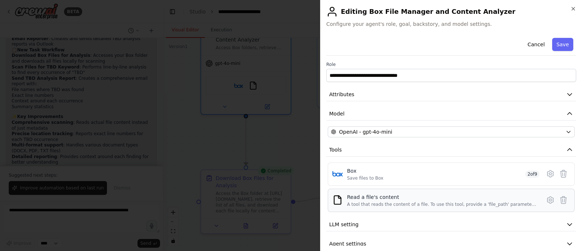
scroll to position [10, 0]
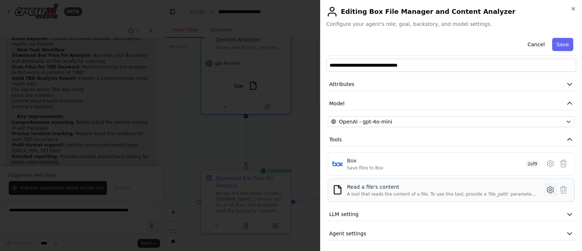
click at [550, 189] on icon at bounding box center [551, 190] width 2 height 2
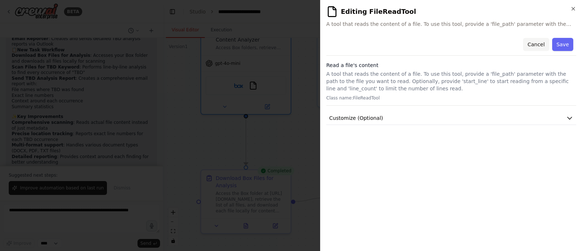
click at [537, 44] on button "Cancel" at bounding box center [536, 44] width 26 height 13
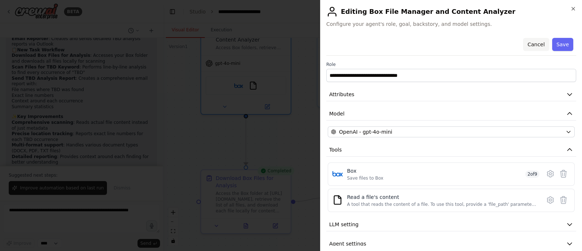
click at [529, 45] on button "Cancel" at bounding box center [536, 44] width 26 height 13
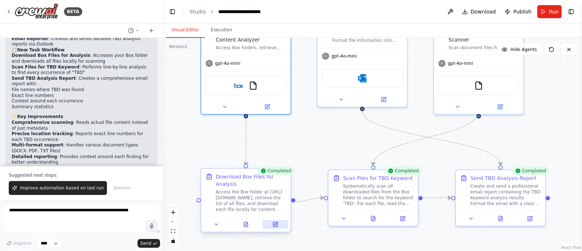
click at [276, 225] on icon at bounding box center [275, 224] width 4 height 4
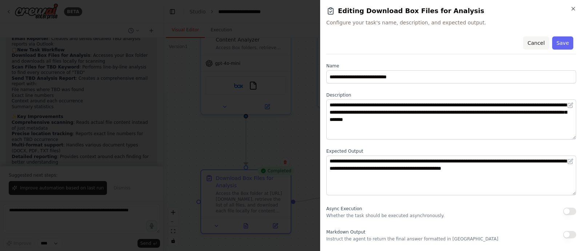
click at [534, 45] on button "Cancel" at bounding box center [536, 42] width 26 height 13
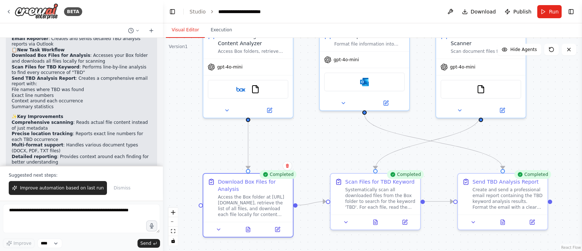
click at [541, 95] on div ".deletable-edge-delete-btn { width: 20px; height: 20px; border: 0px solid #ffff…" at bounding box center [372, 144] width 419 height 213
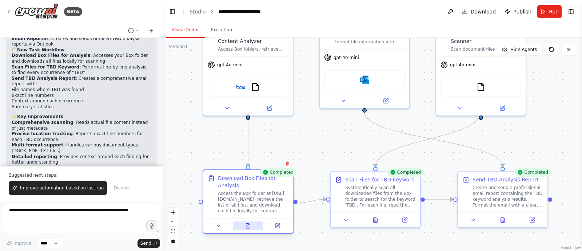
click at [248, 226] on icon at bounding box center [248, 225] width 4 height 5
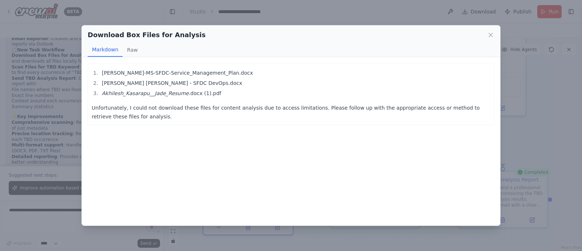
click at [485, 36] on div "Download Box Files for Analysis" at bounding box center [291, 35] width 407 height 10
click at [490, 33] on icon at bounding box center [490, 34] width 7 height 7
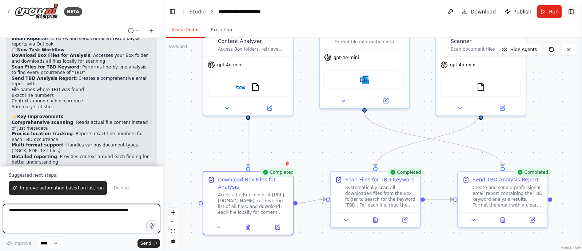
click at [91, 215] on textarea at bounding box center [81, 218] width 157 height 29
paste textarea "**********"
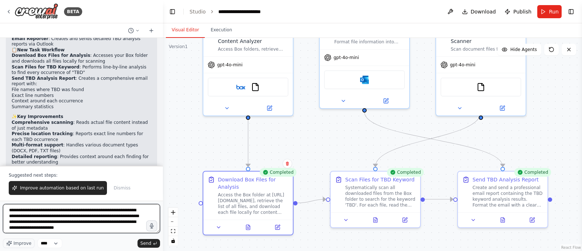
scroll to position [4, 0]
click at [91, 213] on textarea "**********" at bounding box center [81, 218] width 157 height 29
paste textarea "**********"
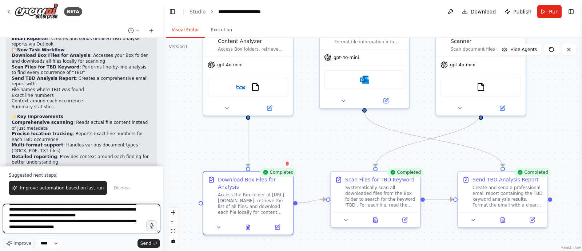
scroll to position [12, 0]
type textarea "**********"
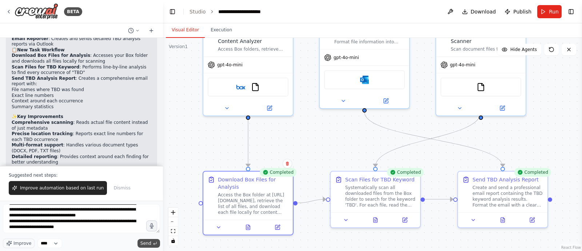
click at [146, 242] on span "Send" at bounding box center [146, 243] width 11 height 6
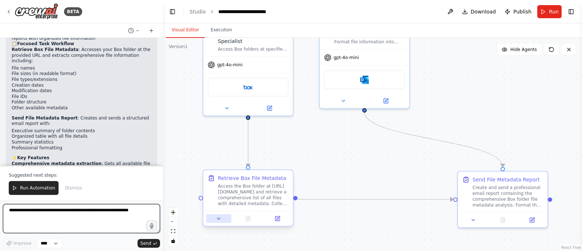
scroll to position [2728, 0]
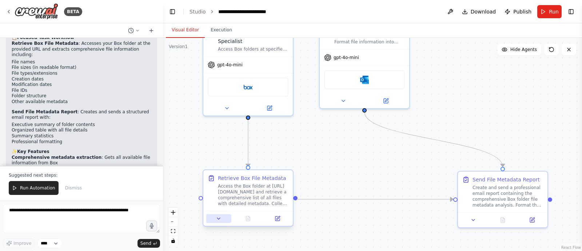
click at [218, 217] on icon at bounding box center [219, 219] width 6 height 6
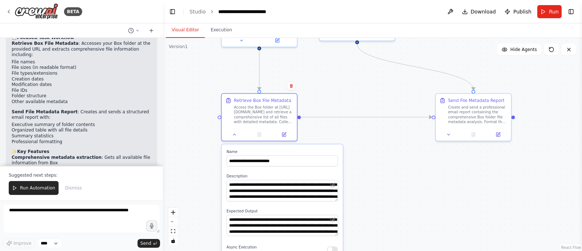
drag, startPoint x: 395, startPoint y: 228, endPoint x: 399, endPoint y: 148, distance: 80.2
click at [399, 148] on div ".deletable-edge-delete-btn { width: 20px; height: 20px; border: 0px solid #ffff…" at bounding box center [372, 144] width 419 height 213
click at [21, 190] on span "Run Automation" at bounding box center [37, 188] width 35 height 6
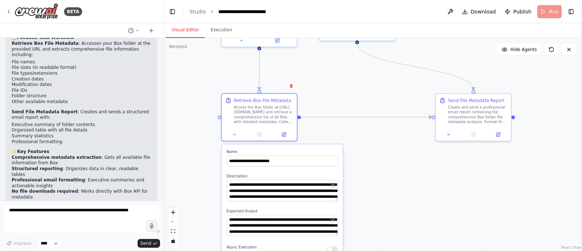
scroll to position [2693, 0]
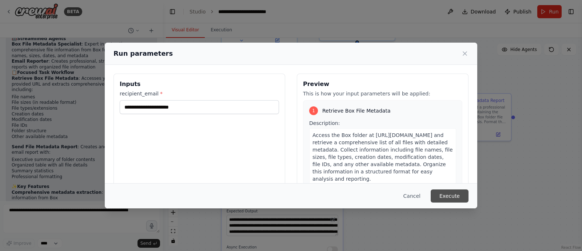
click at [448, 193] on button "Execute" at bounding box center [450, 195] width 38 height 13
click at [447, 194] on button "Execute" at bounding box center [450, 195] width 38 height 13
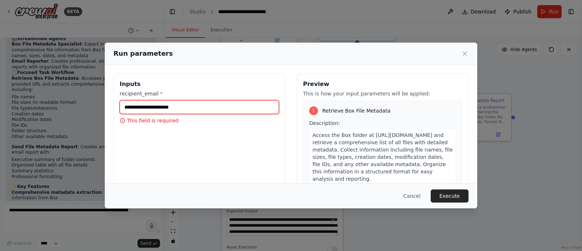
click at [187, 107] on input "recipient_email *" at bounding box center [199, 107] width 159 height 14
paste input "**********"
type input "**********"
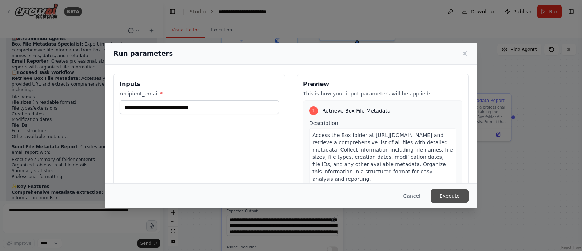
click at [450, 196] on button "Execute" at bounding box center [450, 195] width 38 height 13
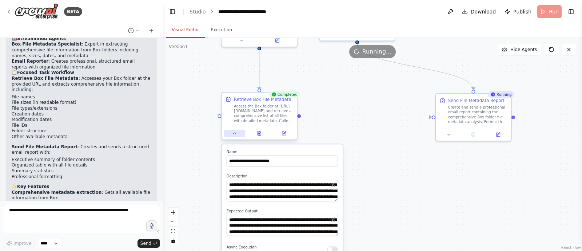
click at [235, 133] on icon at bounding box center [235, 133] width 3 height 1
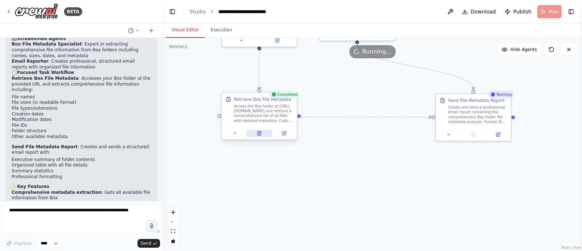
click at [260, 131] on icon at bounding box center [260, 131] width 1 height 1
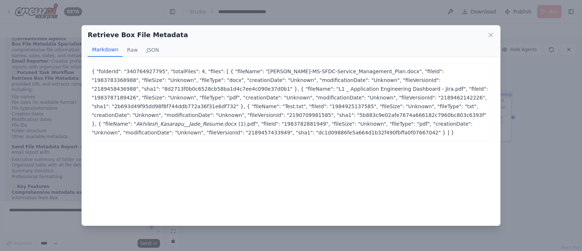
click at [354, 110] on p "{ "folderId": "340764927795", "totalFiles": 4, "files": [ { "fileName": "JG-DS-…" at bounding box center [291, 102] width 399 height 70
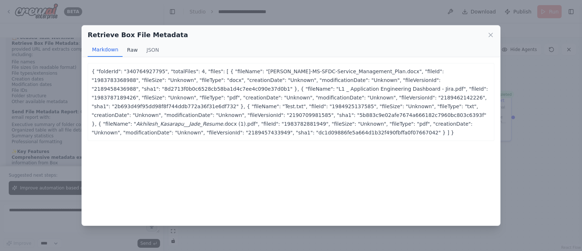
click at [127, 50] on button "Raw" at bounding box center [132, 50] width 19 height 14
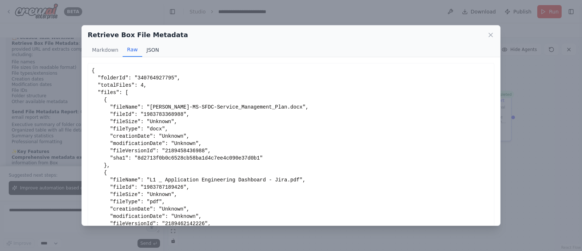
click at [151, 50] on button "JSON" at bounding box center [152, 50] width 21 height 14
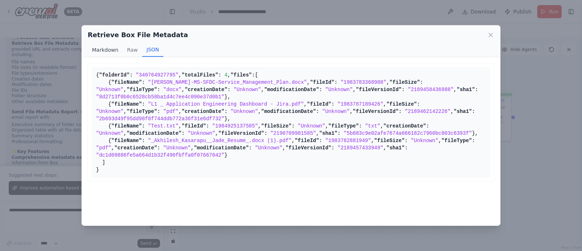
click at [105, 48] on button "Markdown" at bounding box center [105, 50] width 35 height 14
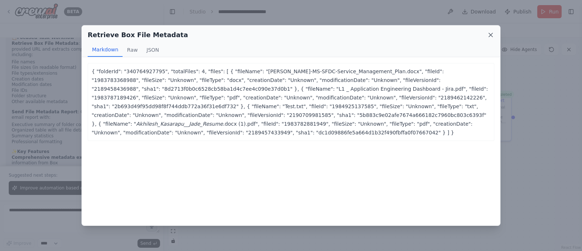
click at [491, 32] on icon at bounding box center [490, 34] width 7 height 7
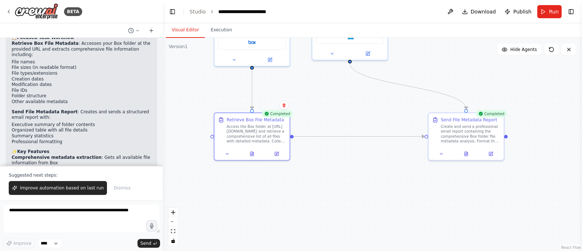
drag, startPoint x: 419, startPoint y: 167, endPoint x: 411, endPoint y: 186, distance: 20.3
click at [411, 186] on div ".deletable-edge-delete-btn { width: 20px; height: 20px; border: 0px solid #ffff…" at bounding box center [372, 144] width 419 height 213
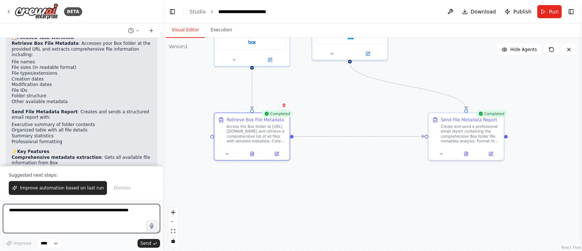
click at [90, 210] on textarea at bounding box center [81, 218] width 157 height 29
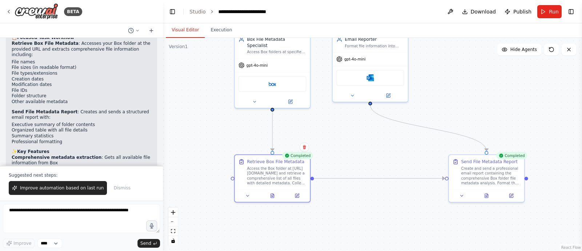
drag, startPoint x: 360, startPoint y: 205, endPoint x: 359, endPoint y: 210, distance: 5.4
click at [359, 210] on div ".deletable-edge-delete-btn { width: 20px; height: 20px; border: 0px solid #ffff…" at bounding box center [372, 144] width 419 height 213
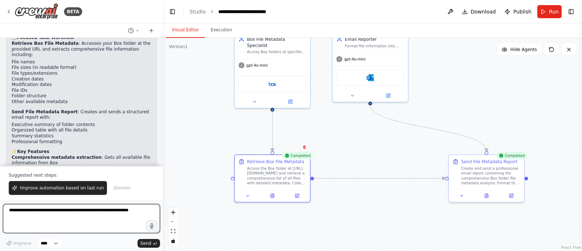
click at [85, 213] on textarea at bounding box center [81, 218] width 157 height 29
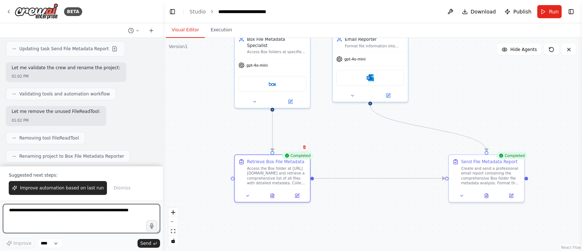
scroll to position [2500, 0]
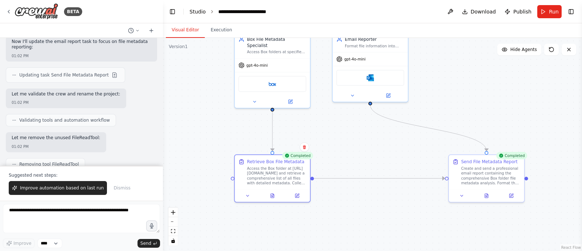
click at [191, 12] on link "Studio" at bounding box center [198, 12] width 16 height 6
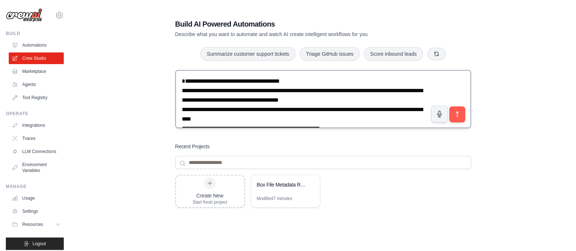
click at [198, 74] on textarea "**********" at bounding box center [323, 99] width 296 height 58
click at [252, 110] on textarea "**********" at bounding box center [323, 99] width 296 height 58
click at [0, 0] on span "******" at bounding box center [0, 0] width 0 height 0
click at [195, 110] on textarea "**********" at bounding box center [323, 99] width 296 height 58
click at [0, 0] on span "**********" at bounding box center [0, 0] width 0 height 0
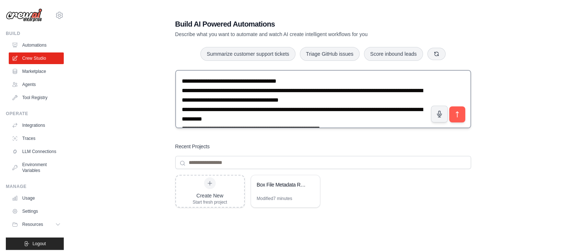
click at [197, 89] on textarea "**********" at bounding box center [323, 99] width 296 height 58
click at [0, 0] on span "**********" at bounding box center [0, 0] width 0 height 0
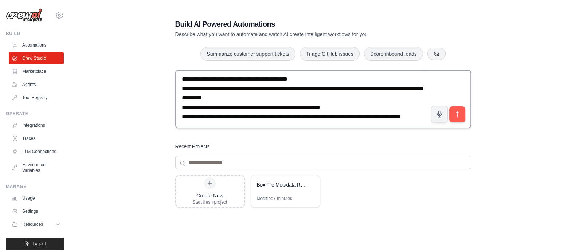
click at [253, 88] on textarea "**********" at bounding box center [323, 99] width 296 height 58
click at [187, 98] on textarea "**********" at bounding box center [323, 99] width 296 height 58
click at [0, 0] on span "*********" at bounding box center [0, 0] width 0 height 0
click at [348, 101] on textarea "**********" at bounding box center [323, 99] width 296 height 58
click at [0, 0] on span "******" at bounding box center [0, 0] width 0 height 0
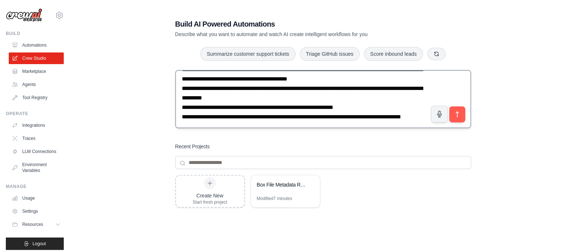
click at [192, 109] on textarea "**********" at bounding box center [323, 99] width 296 height 58
click at [0, 0] on span "**********" at bounding box center [0, 0] width 0 height 0
click at [288, 109] on textarea "**********" at bounding box center [323, 99] width 296 height 58
click at [339, 110] on textarea "**********" at bounding box center [323, 99] width 296 height 58
click at [341, 107] on textarea "**********" at bounding box center [323, 99] width 296 height 58
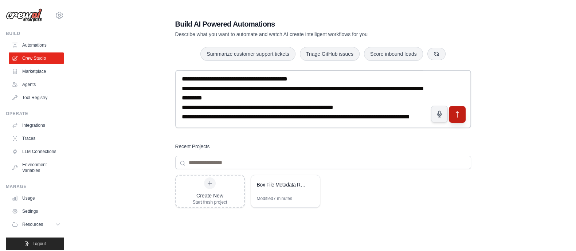
type textarea "**********"
click at [458, 112] on icon "submit" at bounding box center [456, 114] width 3 height 6
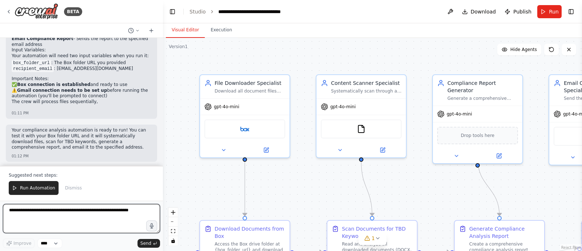
scroll to position [807, 0]
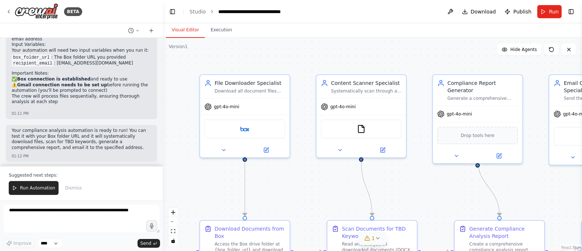
click at [378, 239] on icon at bounding box center [378, 238] width 6 height 6
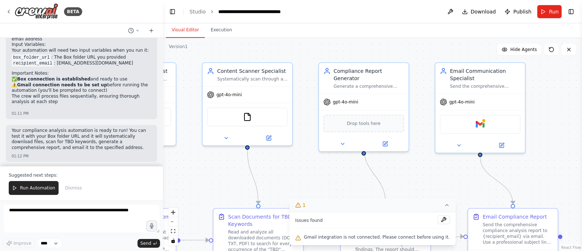
drag, startPoint x: 521, startPoint y: 177, endPoint x: 407, endPoint y: 165, distance: 114.6
click at [407, 165] on div ".deletable-edge-delete-btn { width: 20px; height: 20px; border: 0px solid #ffff…" at bounding box center [372, 144] width 419 height 213
click at [482, 122] on img at bounding box center [480, 122] width 9 height 9
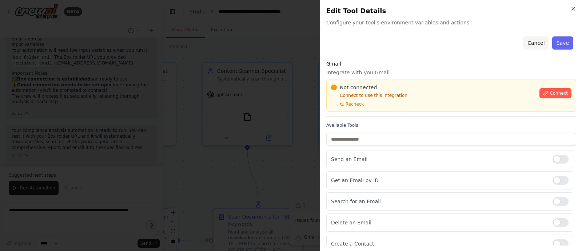
click at [527, 45] on button "Cancel" at bounding box center [536, 42] width 26 height 13
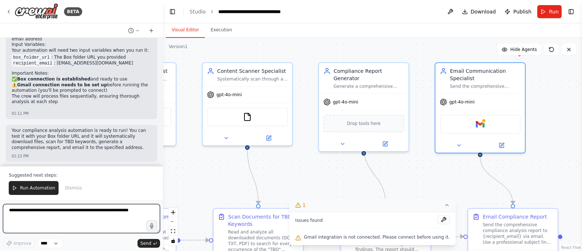
click at [40, 214] on textarea at bounding box center [81, 218] width 157 height 29
type textarea "**********"
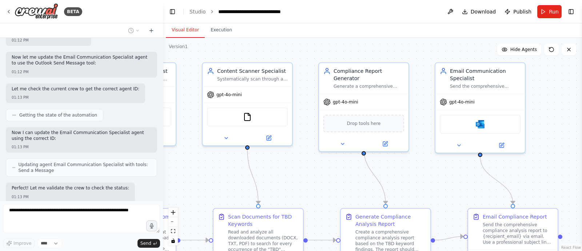
scroll to position [1111, 0]
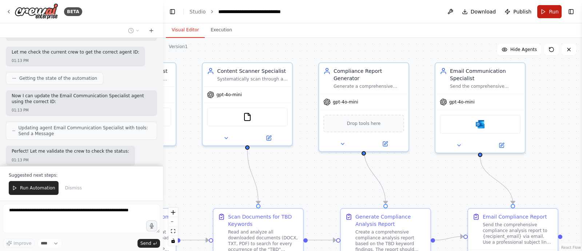
click at [544, 12] on button "Run" at bounding box center [550, 11] width 24 height 13
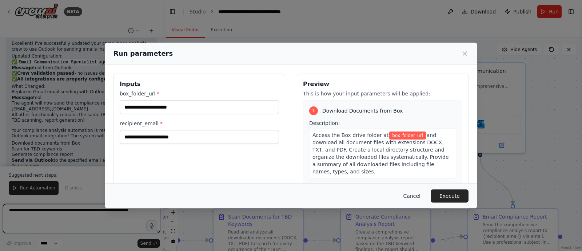
scroll to position [1269, 0]
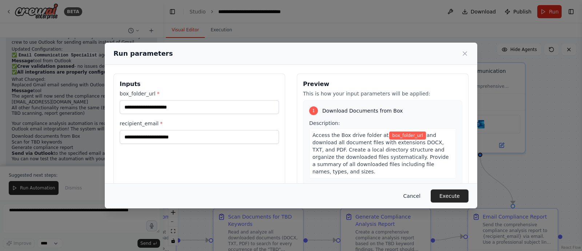
click at [420, 197] on button "Cancel" at bounding box center [412, 195] width 29 height 13
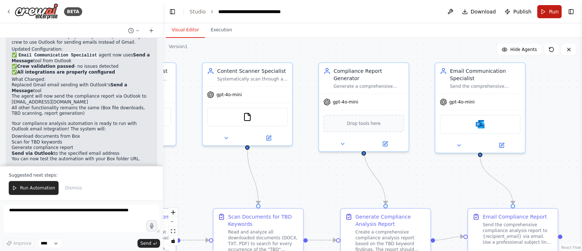
click at [545, 13] on button "Run" at bounding box center [550, 11] width 24 height 13
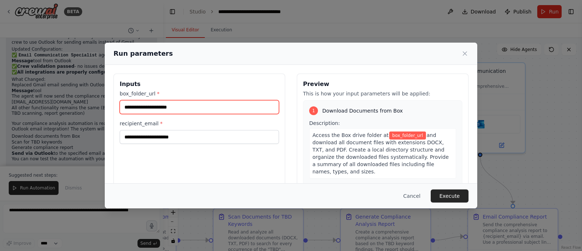
click at [177, 106] on input "box_folder_url *" at bounding box center [199, 107] width 159 height 14
click at [155, 108] on input "box_folder_url *" at bounding box center [199, 107] width 159 height 14
paste input "**********"
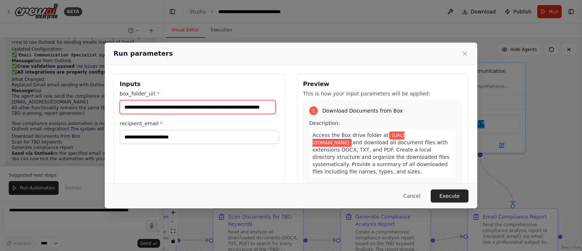
type input "**********"
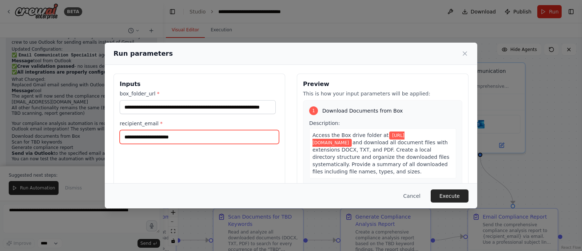
click at [186, 139] on input "recipient_email *" at bounding box center [199, 137] width 159 height 14
paste input "**********"
type input "**********"
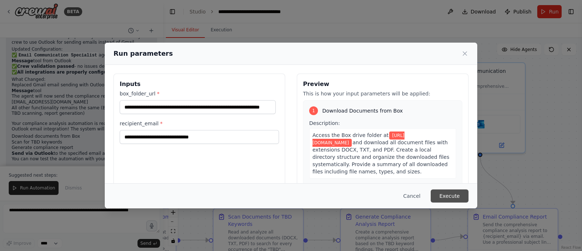
click at [452, 196] on button "Execute" at bounding box center [450, 195] width 38 height 13
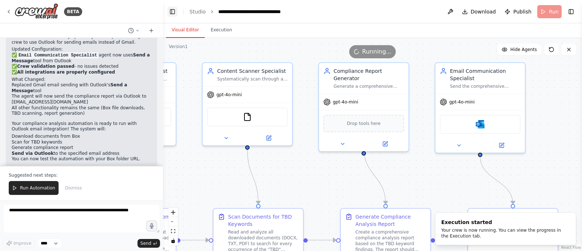
click at [173, 12] on button "Toggle Left Sidebar" at bounding box center [172, 12] width 10 height 10
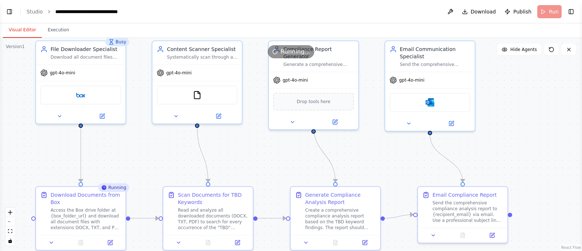
drag, startPoint x: 502, startPoint y: 119, endPoint x: 553, endPoint y: 115, distance: 50.7
click at [553, 115] on div ".deletable-edge-delete-btn { width: 20px; height: 20px; border: 0px solid #ffff…" at bounding box center [291, 144] width 582 height 213
click at [80, 239] on icon at bounding box center [81, 240] width 4 height 5
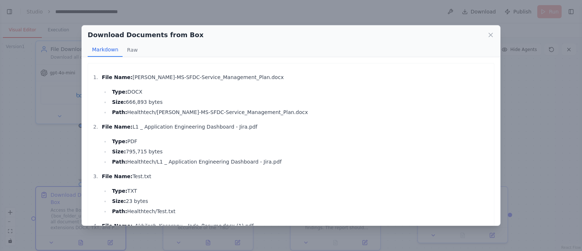
scroll to position [45, 0]
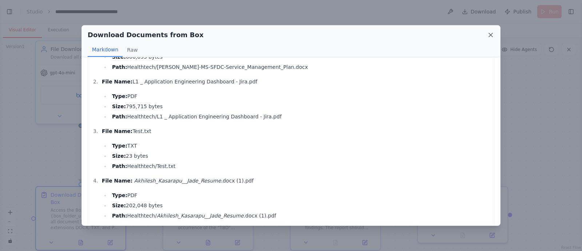
click at [491, 36] on icon at bounding box center [490, 34] width 7 height 7
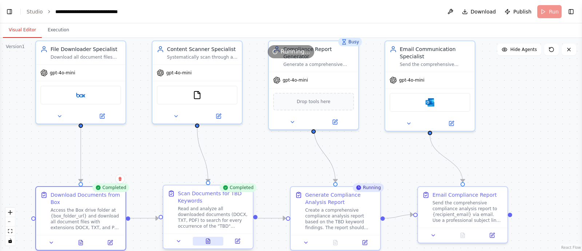
click at [207, 244] on button at bounding box center [208, 241] width 31 height 9
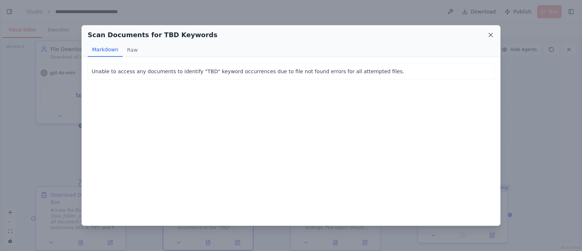
click at [491, 35] on icon at bounding box center [491, 35] width 4 height 4
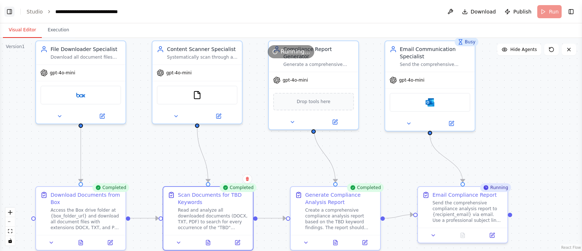
click at [8, 12] on button "Toggle Left Sidebar" at bounding box center [9, 12] width 10 height 10
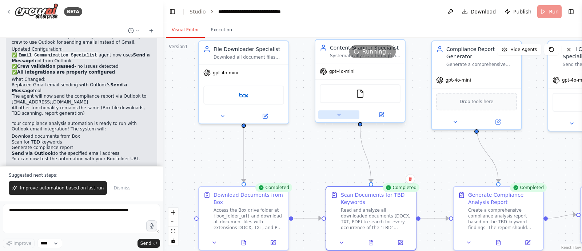
click at [339, 115] on icon at bounding box center [339, 115] width 6 height 6
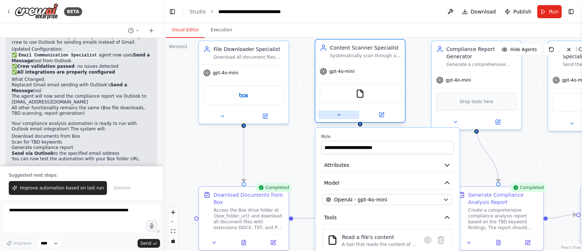
click at [339, 115] on icon at bounding box center [339, 115] width 6 height 6
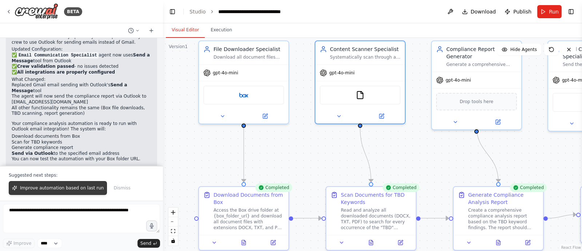
click at [55, 188] on span "Improve automation based on last run" at bounding box center [62, 188] width 84 height 6
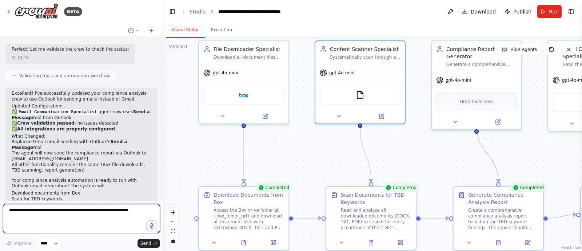
scroll to position [1167, 0]
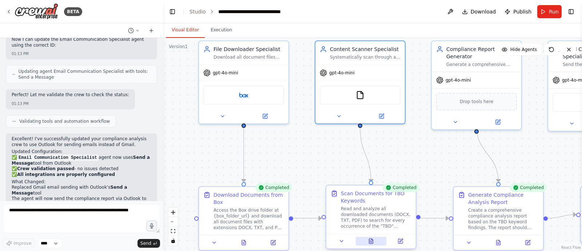
click at [372, 241] on icon at bounding box center [371, 240] width 4 height 5
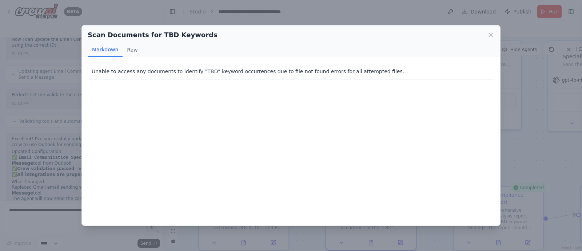
click at [189, 72] on p "Unable to access any documents to identify "TBD" keyword occurrences due to fil…" at bounding box center [291, 71] width 399 height 9
drag, startPoint x: 166, startPoint y: 73, endPoint x: 92, endPoint y: 71, distance: 73.6
click at [92, 71] on p "Unable to access any documents to identify "TBD" keyword occurrences due to fil…" at bounding box center [291, 71] width 399 height 9
copy p "Unable to access any documents"
click at [486, 35] on div "Scan Documents for TBD Keywords" at bounding box center [291, 35] width 407 height 10
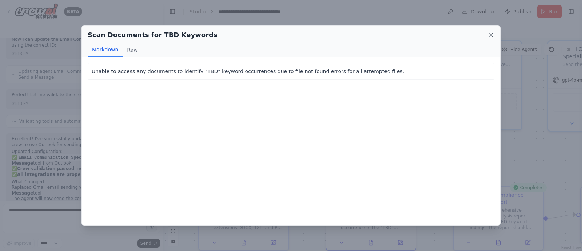
click at [491, 35] on icon at bounding box center [491, 35] width 4 height 4
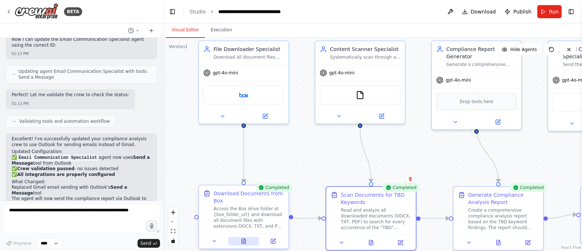
click at [244, 238] on icon at bounding box center [244, 240] width 4 height 5
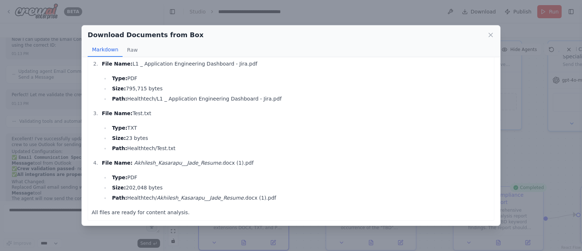
scroll to position [63, 0]
click at [490, 37] on icon at bounding box center [490, 34] width 7 height 7
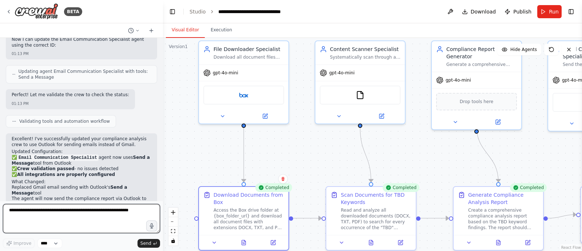
click at [106, 205] on textarea at bounding box center [81, 218] width 157 height 29
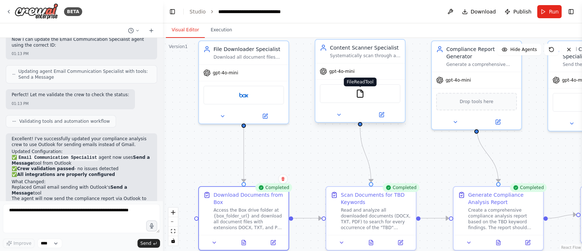
click at [361, 94] on img at bounding box center [360, 93] width 9 height 9
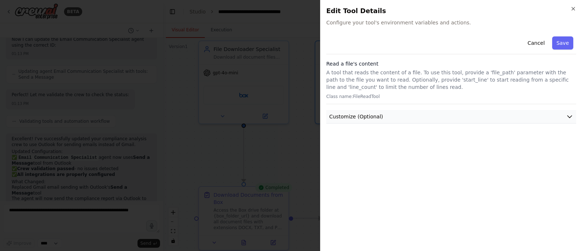
click at [553, 114] on button "Customize (Optional)" at bounding box center [452, 116] width 250 height 13
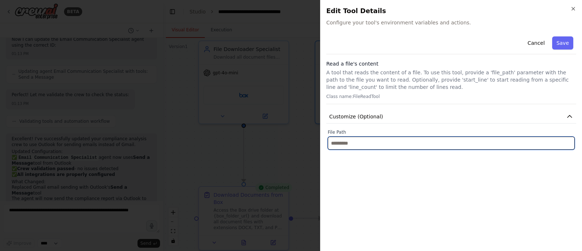
click at [387, 144] on input "text" at bounding box center [451, 143] width 247 height 13
paste input "**********"
type input "**********"
click at [413, 141] on input "text" at bounding box center [451, 143] width 247 height 13
paste input "**********"
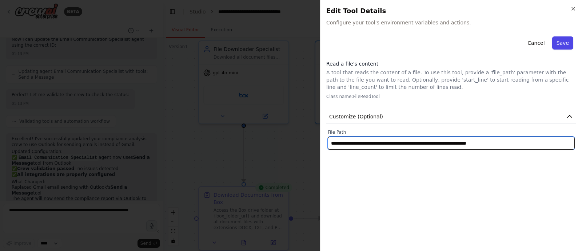
type input "**********"
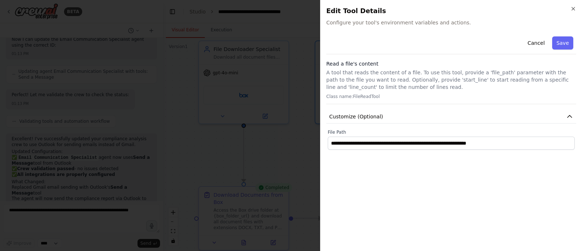
click at [571, 42] on button "Save" at bounding box center [563, 42] width 21 height 13
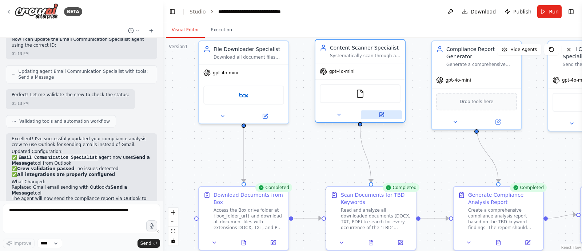
click at [384, 115] on icon at bounding box center [382, 114] width 4 height 4
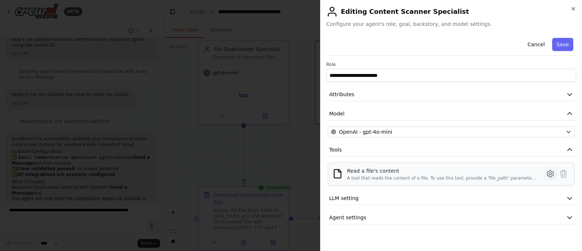
click at [550, 171] on icon at bounding box center [550, 173] width 6 height 7
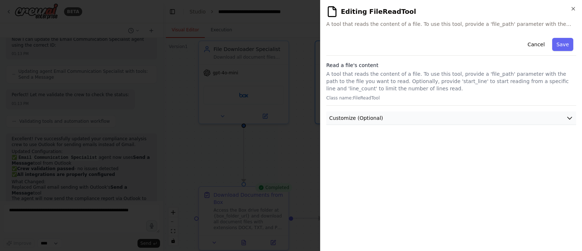
click at [394, 118] on button "Customize (Optional)" at bounding box center [452, 117] width 250 height 13
click at [534, 42] on button "Cancel" at bounding box center [536, 44] width 26 height 13
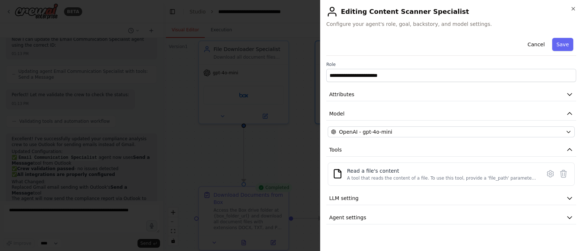
click at [534, 42] on button "Cancel" at bounding box center [536, 44] width 26 height 13
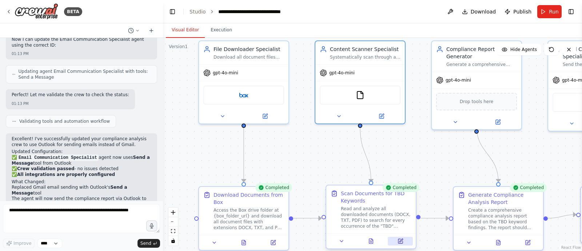
click at [400, 242] on icon at bounding box center [401, 241] width 4 height 4
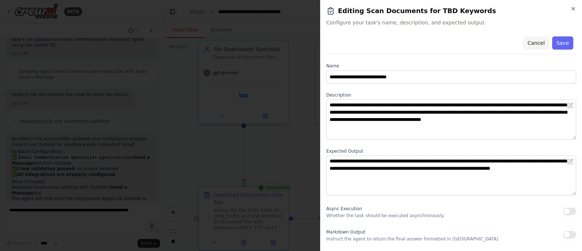
click at [537, 41] on button "Cancel" at bounding box center [536, 42] width 26 height 13
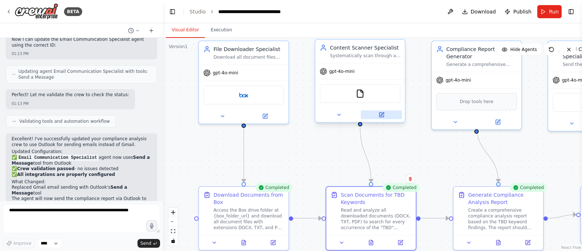
click at [382, 113] on icon at bounding box center [382, 113] width 3 height 3
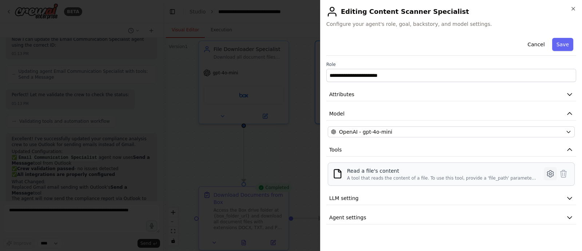
click at [551, 173] on icon at bounding box center [550, 173] width 9 height 9
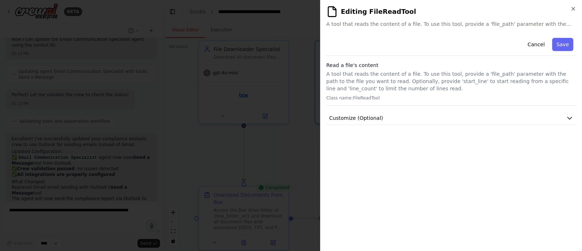
drag, startPoint x: 407, startPoint y: 13, endPoint x: 404, endPoint y: 10, distance: 4.6
click at [404, 10] on h2 "Editing FileReadTool" at bounding box center [452, 12] width 250 height 12
drag, startPoint x: 415, startPoint y: 15, endPoint x: 364, endPoint y: 13, distance: 51.0
click at [364, 13] on h2 "Editing FileReadTool" at bounding box center [452, 12] width 250 height 12
click at [539, 43] on button "Cancel" at bounding box center [536, 44] width 26 height 13
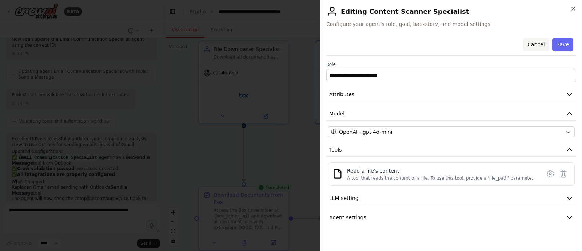
click at [537, 47] on button "Cancel" at bounding box center [536, 44] width 26 height 13
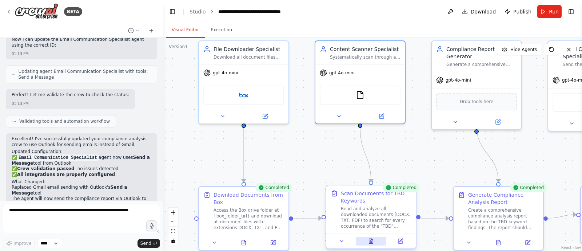
click at [370, 243] on icon at bounding box center [371, 240] width 4 height 5
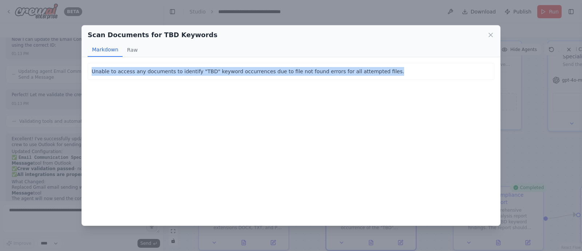
drag, startPoint x: 381, startPoint y: 69, endPoint x: 91, endPoint y: 72, distance: 290.5
click at [92, 72] on p "Unable to access any documents to identify "TBD" keyword occurrences due to fil…" at bounding box center [291, 71] width 399 height 9
copy p "Unable to access any documents to identify "TBD" keyword occurrences due to fil…"
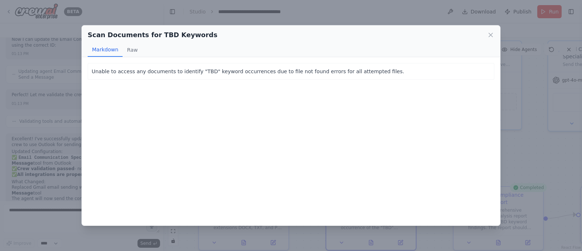
click at [486, 37] on div "Scan Documents for TBD Keywords" at bounding box center [291, 35] width 407 height 10
click at [491, 37] on icon at bounding box center [490, 34] width 7 height 7
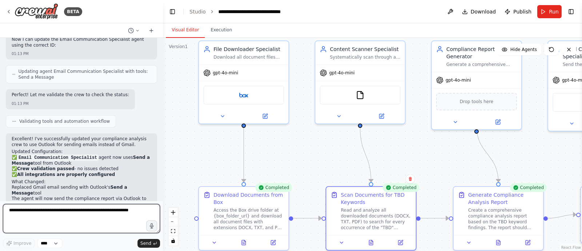
click at [82, 216] on textarea at bounding box center [81, 218] width 157 height 29
paste textarea "**********"
type textarea "**********"
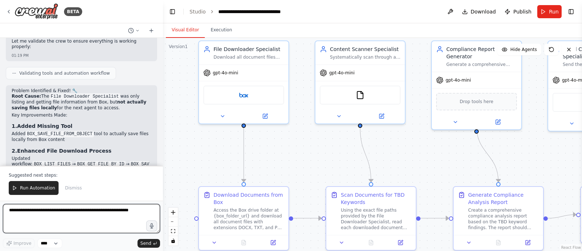
scroll to position [2063, 0]
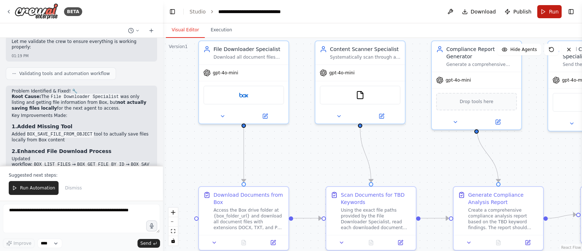
click at [546, 13] on button "Run" at bounding box center [550, 11] width 24 height 13
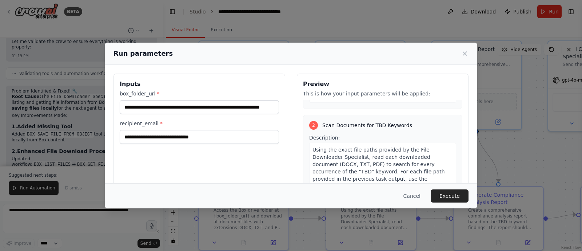
scroll to position [182, 0]
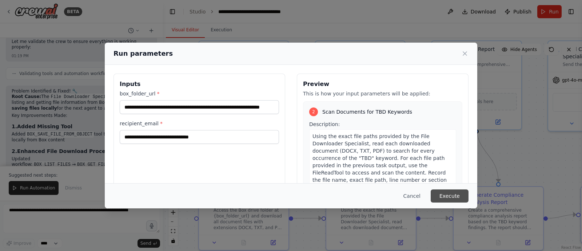
click at [448, 196] on button "Execute" at bounding box center [450, 195] width 38 height 13
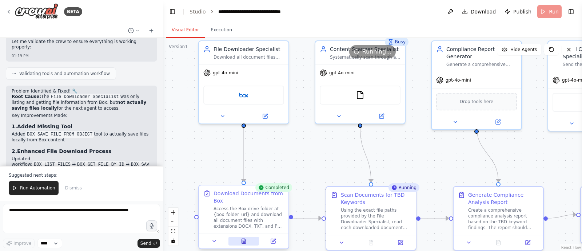
click at [245, 240] on icon at bounding box center [244, 240] width 4 height 5
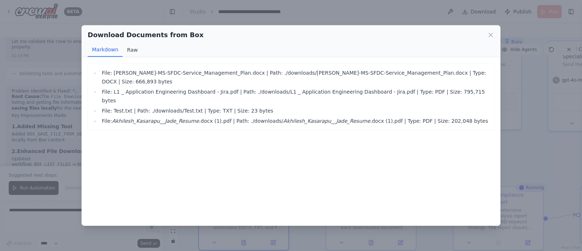
click at [129, 50] on button "Raw" at bounding box center [132, 50] width 19 height 14
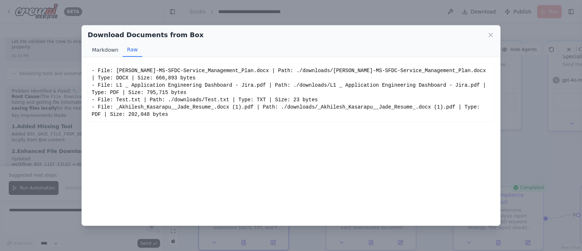
click at [106, 52] on button "Markdown" at bounding box center [105, 50] width 35 height 14
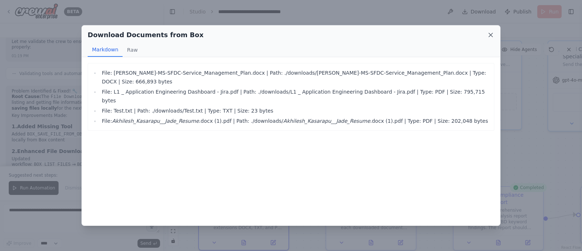
click at [490, 33] on icon at bounding box center [491, 35] width 4 height 4
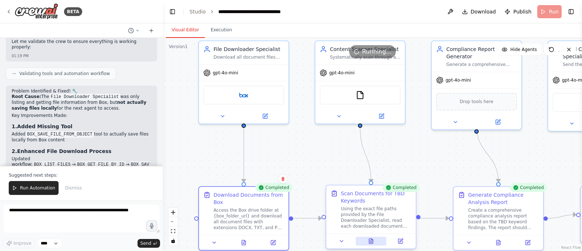
click at [370, 240] on icon at bounding box center [371, 240] width 4 height 5
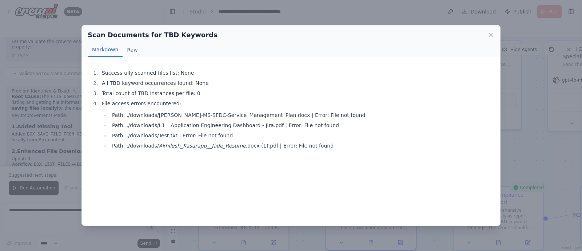
click at [173, 70] on li "Successfully scanned files list: None" at bounding box center [295, 72] width 391 height 9
click at [193, 83] on li "All TBD keyword occurrences found: None" at bounding box center [295, 83] width 391 height 9
drag, startPoint x: 163, startPoint y: 95, endPoint x: 198, endPoint y: 91, distance: 35.8
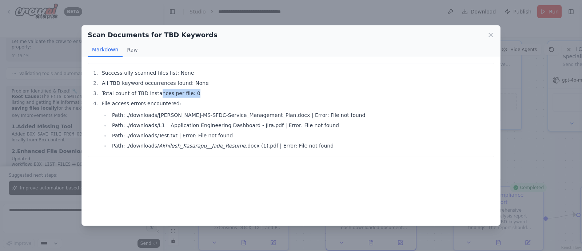
click at [198, 91] on li "Total count of TBD instances per file: 0" at bounding box center [295, 93] width 391 height 9
click at [135, 103] on li "File access errors encountered: Path: ./downloads/[PERSON_NAME]-MS-SFDC-Service…" at bounding box center [295, 124] width 391 height 51
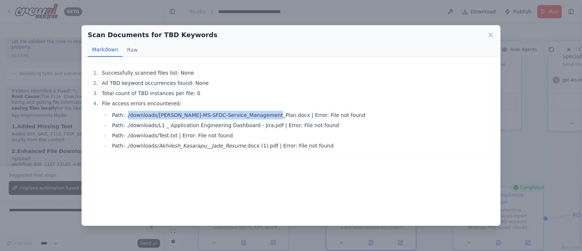
drag, startPoint x: 126, startPoint y: 114, endPoint x: 260, endPoint y: 113, distance: 134.7
click at [260, 113] on li "Path: ./downloads/[PERSON_NAME]-MS-SFDC-Service_Management_Plan.docx | Error: F…" at bounding box center [300, 115] width 381 height 9
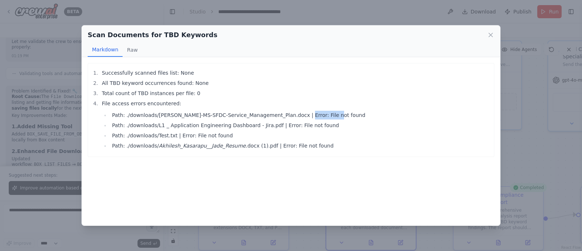
drag, startPoint x: 284, startPoint y: 114, endPoint x: 334, endPoint y: 114, distance: 50.6
click at [334, 114] on li "Path: ./downloads/[PERSON_NAME]-MS-SFDC-Service_Management_Plan.docx | Error: F…" at bounding box center [300, 115] width 381 height 9
drag, startPoint x: 110, startPoint y: 123, endPoint x: 137, endPoint y: 128, distance: 27.0
click at [137, 128] on li "Path: ./downloads/L1 _ Application Engineering Dashboard - Jira.pdf | Error: Fi…" at bounding box center [300, 125] width 381 height 9
click at [252, 147] on li "Path: ./downloads/ Akhilesh_Kasarapu__Jade_Resume .docx (1).pdf | Error: File n…" at bounding box center [300, 145] width 381 height 9
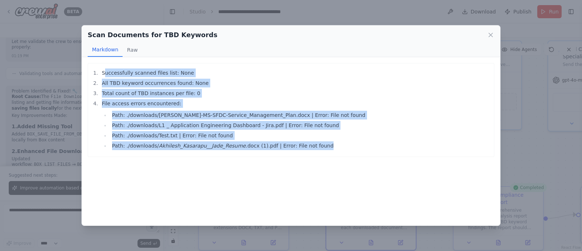
drag, startPoint x: 309, startPoint y: 145, endPoint x: 106, endPoint y: 76, distance: 215.4
click at [106, 76] on ol "Successfully scanned files list: None All TBD keyword occurrences found: None T…" at bounding box center [291, 109] width 399 height 82
click at [135, 47] on button "Raw" at bounding box center [132, 50] width 19 height 14
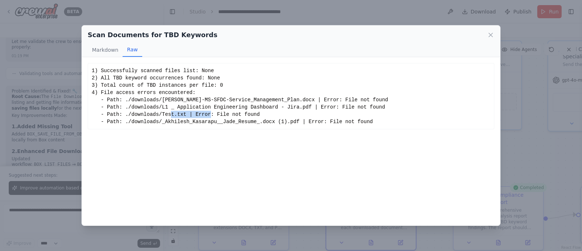
drag, startPoint x: 187, startPoint y: 115, endPoint x: 223, endPoint y: 114, distance: 35.7
click at [223, 114] on div "1) Successfully scanned files list: None 2) All TBD keyword occurrences found: …" at bounding box center [291, 96] width 399 height 58
click at [310, 108] on div "1) Successfully scanned files list: None 2) All TBD keyword occurrences found: …" at bounding box center [291, 96] width 399 height 58
click at [327, 106] on div "1) Successfully scanned files list: None 2) All TBD keyword occurrences found: …" at bounding box center [291, 96] width 399 height 58
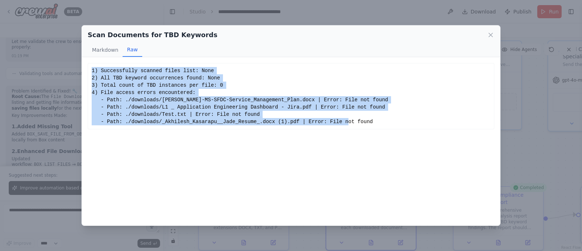
drag, startPoint x: 359, startPoint y: 119, endPoint x: 88, endPoint y: 69, distance: 276.2
click at [88, 69] on div "1) Successfully scanned files list: None 2) All TBD keyword occurrences found: …" at bounding box center [291, 96] width 407 height 66
copy div "1) Successfully scanned files list: None 2) All TBD keyword occurrences found: …"
click at [493, 32] on icon at bounding box center [490, 34] width 7 height 7
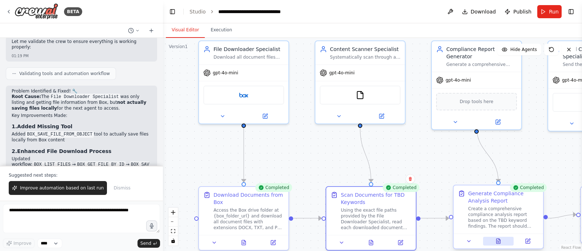
click at [499, 240] on icon at bounding box center [499, 240] width 4 height 5
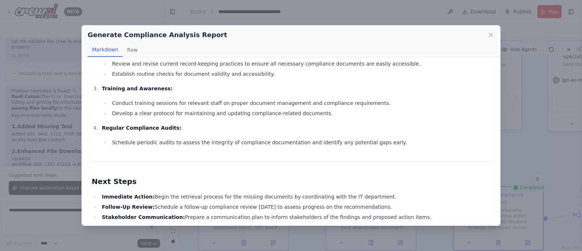
scroll to position [679, 0]
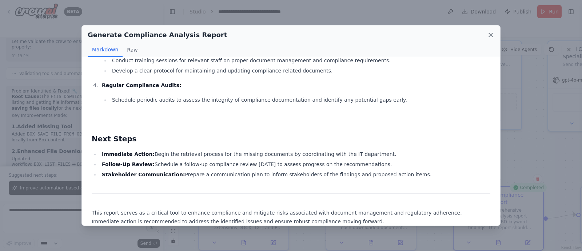
click at [489, 35] on icon at bounding box center [490, 34] width 7 height 7
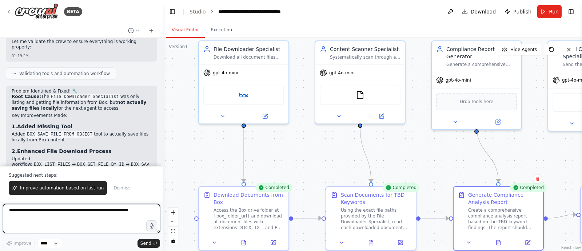
click at [75, 216] on textarea at bounding box center [81, 218] width 157 height 29
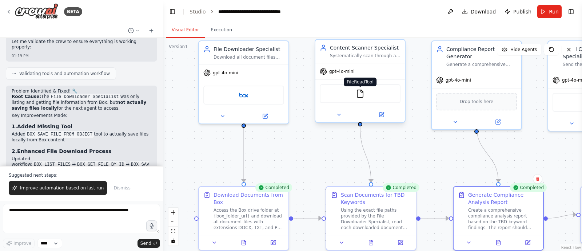
click at [360, 94] on img at bounding box center [360, 93] width 9 height 9
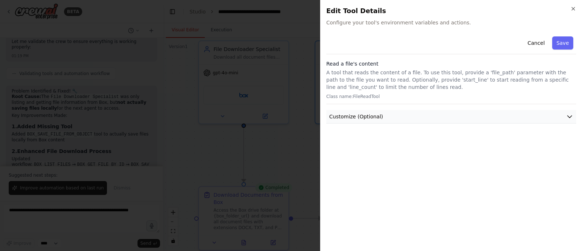
click at [567, 114] on icon "button" at bounding box center [569, 116] width 7 height 7
click at [533, 46] on button "Cancel" at bounding box center [536, 42] width 26 height 13
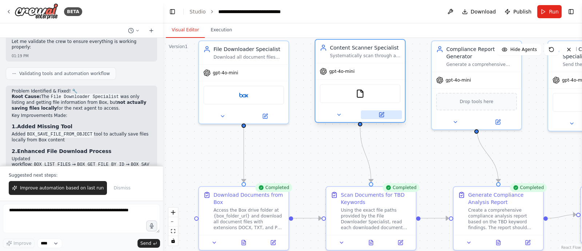
click at [382, 114] on icon at bounding box center [382, 113] width 3 height 3
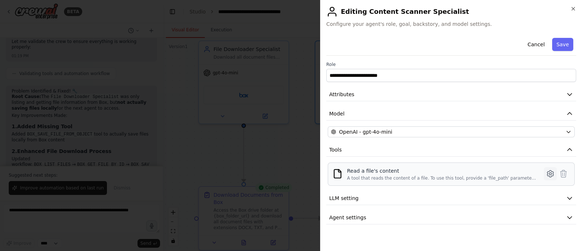
click at [551, 174] on icon at bounding box center [551, 174] width 2 height 2
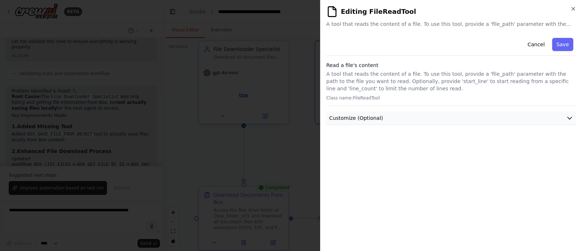
click at [405, 123] on button "Customize (Optional)" at bounding box center [452, 117] width 250 height 13
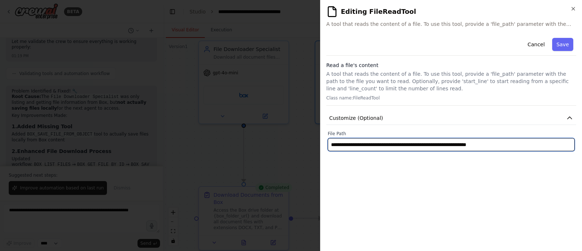
click at [527, 146] on input "**********" at bounding box center [451, 144] width 247 height 13
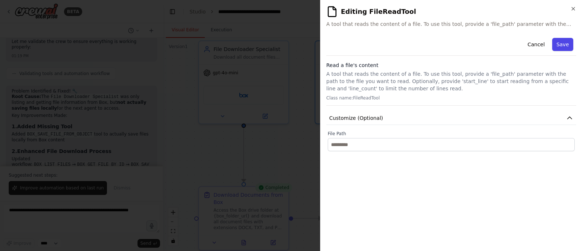
click at [566, 47] on button "Save" at bounding box center [563, 44] width 21 height 13
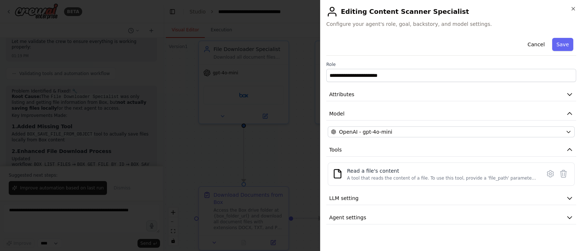
click at [566, 47] on button "Save" at bounding box center [563, 44] width 21 height 13
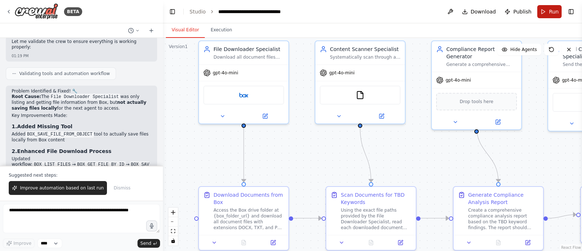
click at [542, 12] on button "Run" at bounding box center [550, 11] width 24 height 13
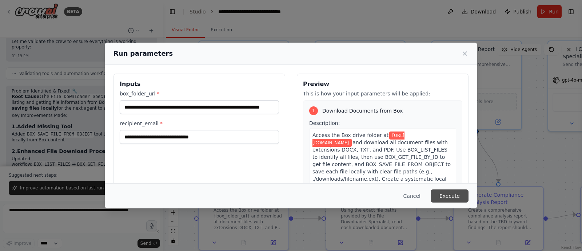
click at [451, 195] on button "Execute" at bounding box center [450, 195] width 38 height 13
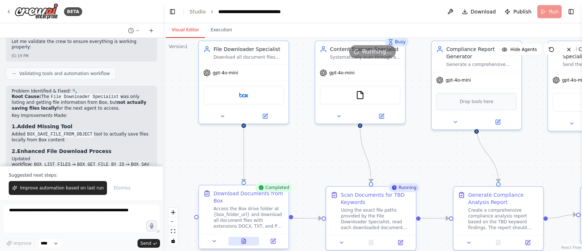
click at [243, 241] on icon at bounding box center [244, 241] width 2 height 0
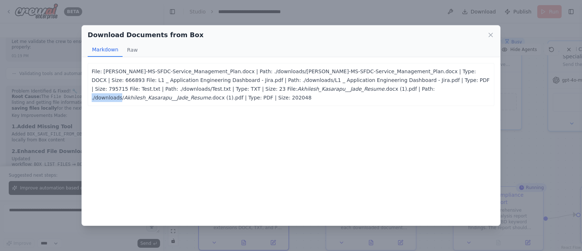
drag, startPoint x: 250, startPoint y: 88, endPoint x: 278, endPoint y: 88, distance: 27.7
click at [278, 88] on p "File: [PERSON_NAME]-MS-SFDC-Service_Management_Plan.docx | Path: ./downloads/[P…" at bounding box center [291, 84] width 399 height 35
copy p "./downloads"
click at [491, 36] on icon at bounding box center [490, 34] width 7 height 7
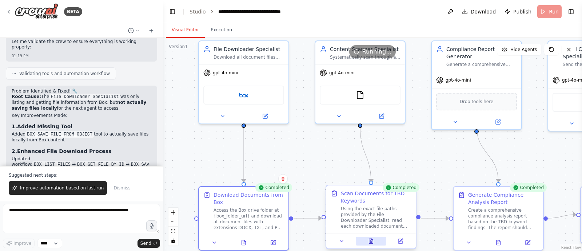
click at [373, 239] on icon at bounding box center [371, 240] width 4 height 5
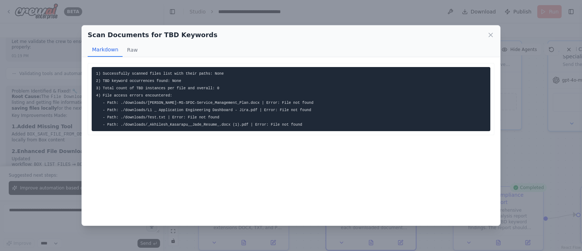
click at [143, 112] on pre "1) Successfully scanned files list with their paths: None 2) TBD keyword occurr…" at bounding box center [291, 99] width 399 height 64
click at [174, 154] on div "1) Successfully scanned files list with their paths: None 2) TBD keyword occurr…" at bounding box center [291, 141] width 419 height 168
click at [493, 35] on icon at bounding box center [490, 34] width 7 height 7
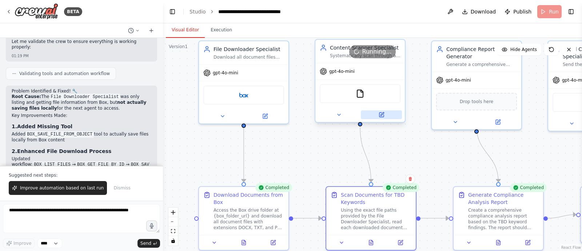
click at [384, 116] on button at bounding box center [381, 114] width 41 height 9
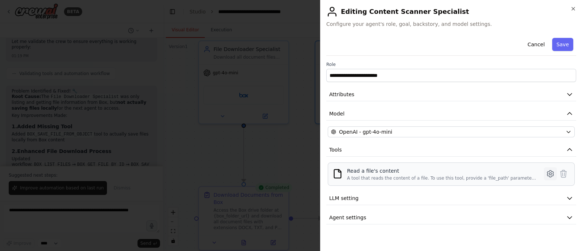
click at [550, 175] on icon at bounding box center [550, 173] width 9 height 9
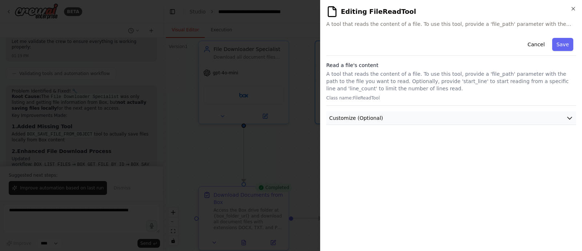
click at [444, 117] on button "Customize (Optional)" at bounding box center [452, 117] width 250 height 13
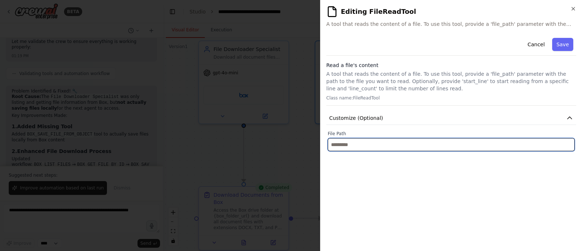
click at [361, 146] on input "text" at bounding box center [451, 144] width 247 height 13
paste input "**********"
type input "**********"
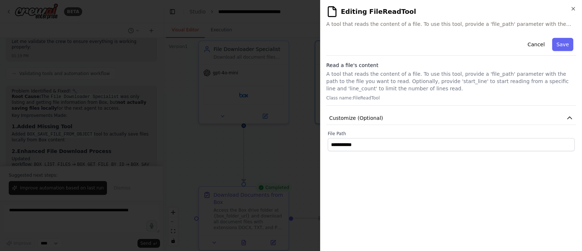
click at [564, 44] on button "Save" at bounding box center [563, 44] width 21 height 13
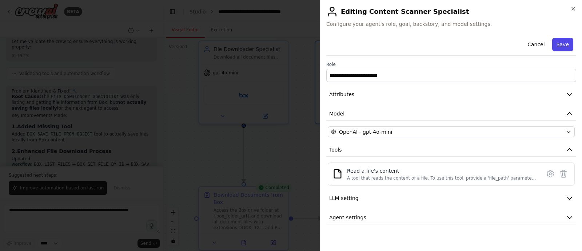
click at [564, 44] on button "Save" at bounding box center [563, 44] width 21 height 13
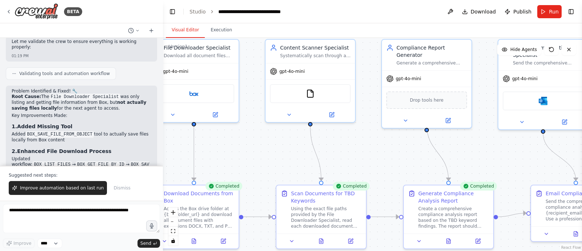
drag, startPoint x: 546, startPoint y: 156, endPoint x: 497, endPoint y: 154, distance: 49.9
click at [497, 154] on div ".deletable-edge-delete-btn { width: 20px; height: 20px; border: 0px solid #ffff…" at bounding box center [372, 144] width 419 height 213
click at [541, 13] on button "Run" at bounding box center [550, 11] width 24 height 13
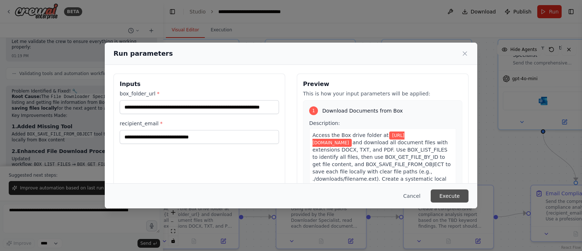
click at [443, 195] on button "Execute" at bounding box center [450, 195] width 38 height 13
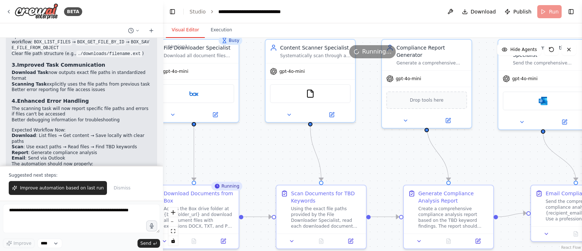
scroll to position [2199, 0]
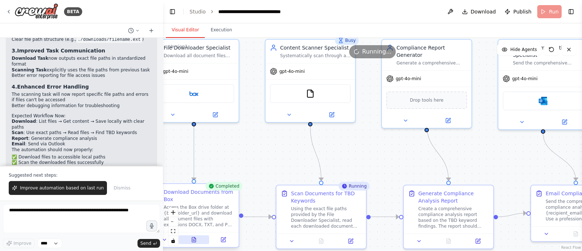
click at [192, 238] on icon at bounding box center [194, 239] width 4 height 5
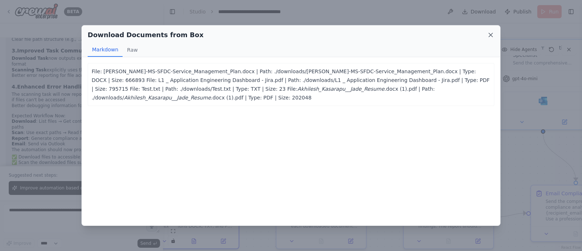
click at [492, 35] on icon at bounding box center [490, 34] width 7 height 7
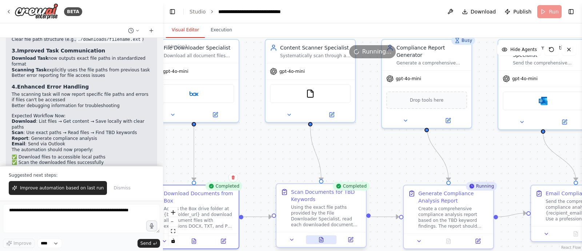
click at [323, 240] on icon at bounding box center [322, 239] width 4 height 5
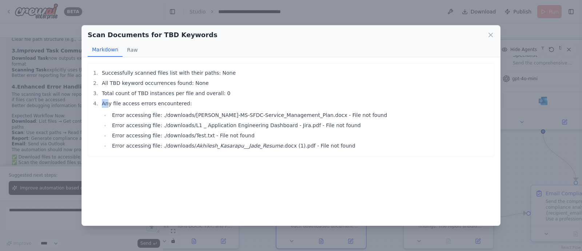
drag, startPoint x: 109, startPoint y: 103, endPoint x: 194, endPoint y: 105, distance: 85.2
click at [194, 105] on li "Any file access errors encountered: Error accessing file: ./downloads/[PERSON_N…" at bounding box center [295, 124] width 391 height 51
click at [193, 72] on li "Successfully scanned files list with their paths: None" at bounding box center [295, 72] width 391 height 9
click at [245, 75] on li "Successfully scanned files list with their paths: None" at bounding box center [295, 72] width 391 height 9
click at [491, 32] on icon at bounding box center [490, 34] width 7 height 7
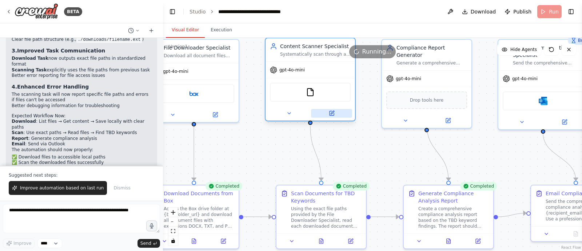
click at [331, 114] on icon at bounding box center [332, 113] width 4 height 4
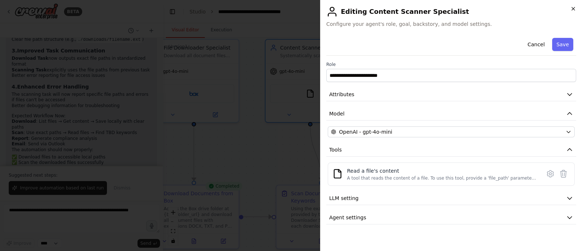
click at [573, 8] on icon "button" at bounding box center [574, 9] width 6 height 6
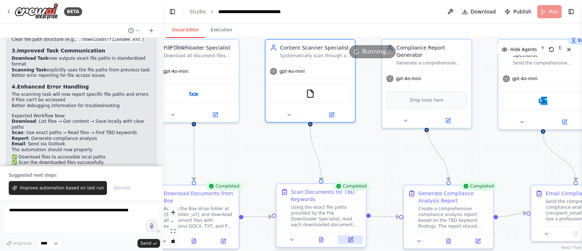
click at [352, 240] on icon at bounding box center [351, 239] width 4 height 4
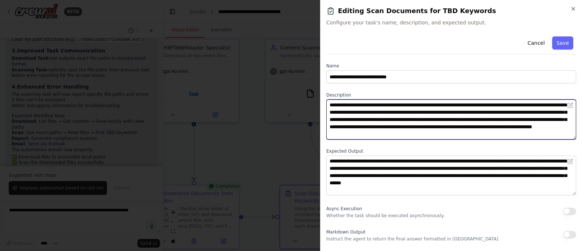
click at [405, 106] on textarea "**********" at bounding box center [452, 119] width 250 height 40
click at [451, 104] on textarea "**********" at bounding box center [452, 119] width 250 height 40
paste textarea "**********"
type textarea "**********"
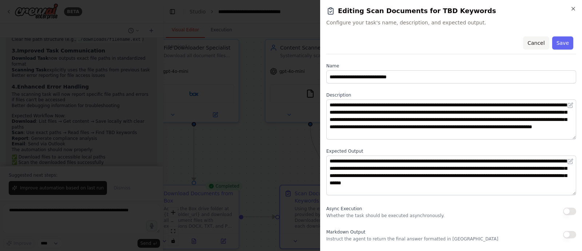
click at [537, 44] on button "Cancel" at bounding box center [536, 42] width 26 height 13
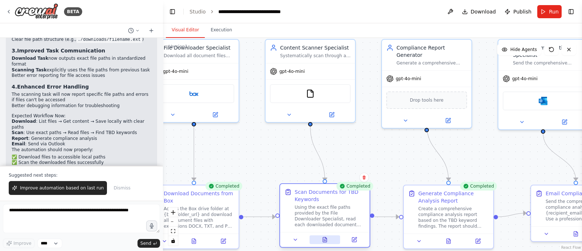
click at [325, 240] on icon at bounding box center [325, 239] width 4 height 5
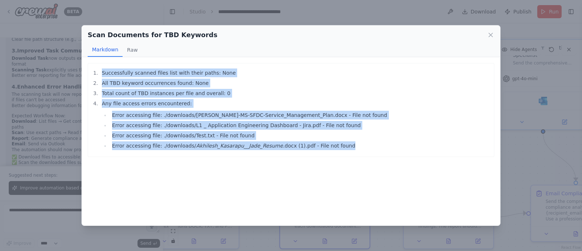
drag, startPoint x: 340, startPoint y: 146, endPoint x: 102, endPoint y: 72, distance: 250.1
click at [102, 72] on ol "Successfully scanned files list with their paths: None All TBD keyword occurren…" at bounding box center [291, 109] width 399 height 82
copy ol "Successfully scanned files list with their paths: None All TBD keyword occurren…"
click at [490, 33] on icon at bounding box center [490, 34] width 7 height 7
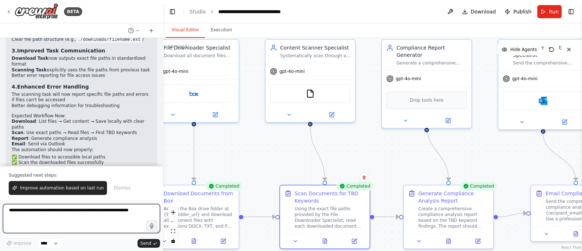
click at [73, 213] on textarea at bounding box center [81, 218] width 157 height 29
paste textarea "**********"
type textarea "**********"
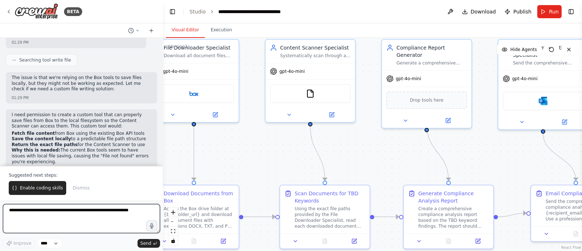
scroll to position [2553, 0]
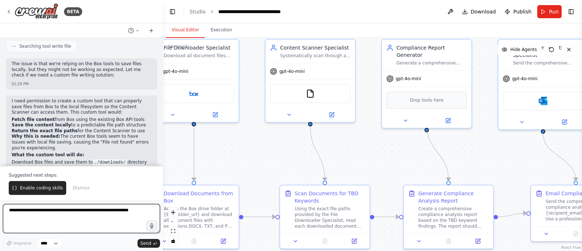
click at [91, 213] on textarea at bounding box center [81, 218] width 157 height 29
type textarea "***"
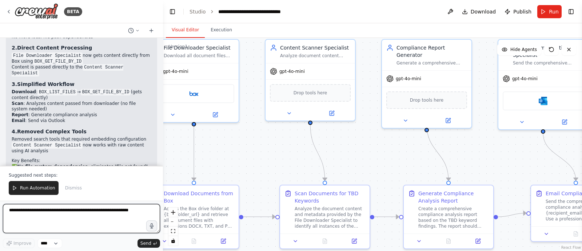
scroll to position [3573, 0]
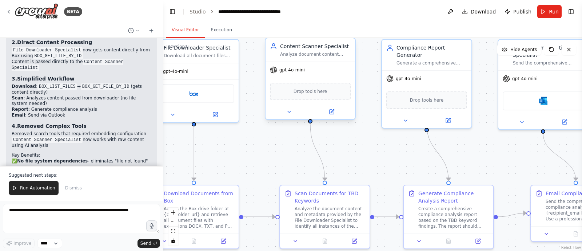
click at [332, 116] on div at bounding box center [311, 111] width 90 height 15
click at [329, 108] on button at bounding box center [331, 111] width 41 height 9
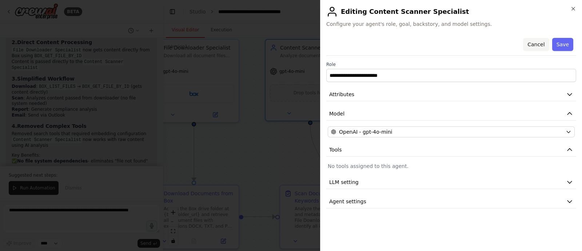
click at [539, 43] on button "Cancel" at bounding box center [536, 44] width 26 height 13
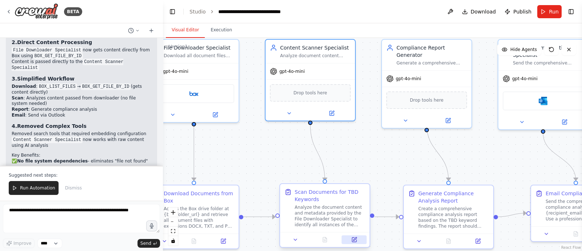
click at [352, 240] on icon at bounding box center [355, 240] width 6 height 6
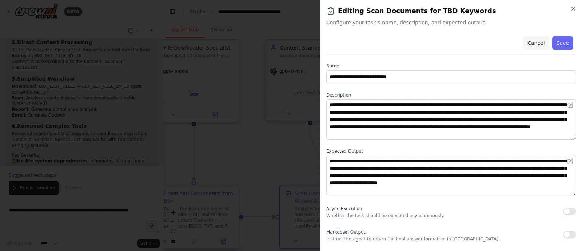
click at [539, 42] on button "Cancel" at bounding box center [536, 42] width 26 height 13
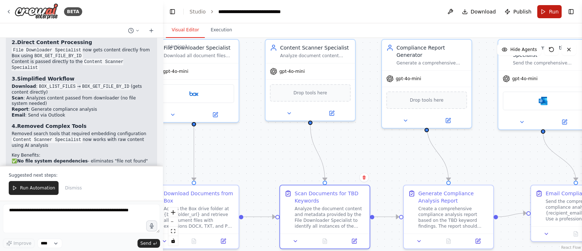
click at [542, 12] on button "Run" at bounding box center [550, 11] width 24 height 13
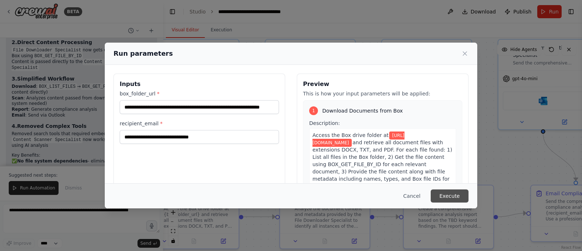
click at [451, 194] on button "Execute" at bounding box center [450, 195] width 38 height 13
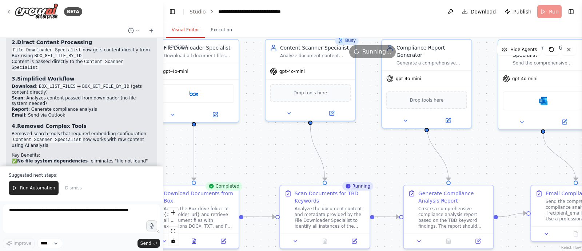
click at [171, 12] on button "Toggle Left Sidebar" at bounding box center [172, 12] width 10 height 10
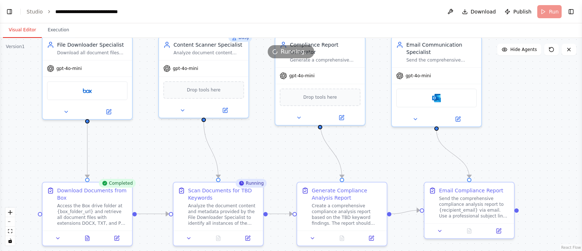
drag, startPoint x: 352, startPoint y: 165, endPoint x: 410, endPoint y: 161, distance: 57.6
click at [410, 161] on div ".deletable-edge-delete-btn { width: 20px; height: 20px; border: 0px solid #ffff…" at bounding box center [291, 144] width 582 height 213
click at [90, 239] on button at bounding box center [88, 236] width 31 height 9
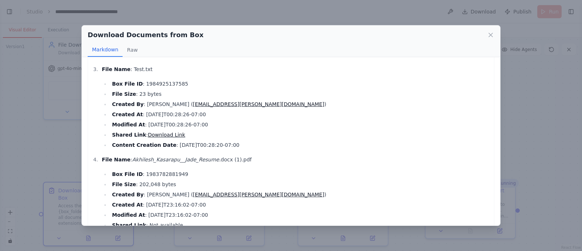
scroll to position [189, 0]
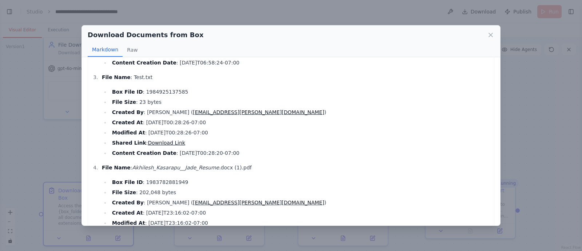
click at [124, 142] on strong "Shared Link" at bounding box center [129, 143] width 34 height 6
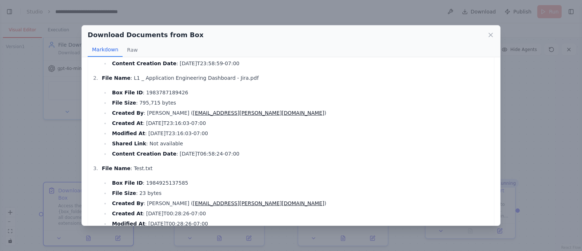
scroll to position [235, 0]
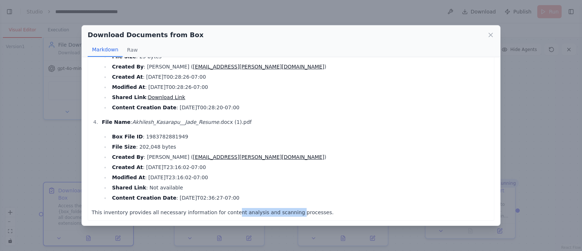
drag, startPoint x: 222, startPoint y: 210, endPoint x: 286, endPoint y: 214, distance: 63.9
click at [283, 215] on p "This inventory provides all necessary information for content analysis and scan…" at bounding box center [291, 212] width 399 height 9
click at [362, 183] on li "Shared Link : Not available" at bounding box center [300, 187] width 381 height 9
click at [490, 35] on icon at bounding box center [490, 34] width 7 height 7
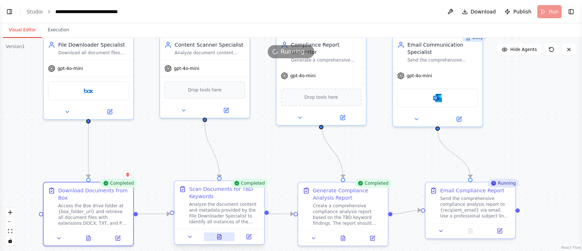
click at [222, 238] on icon at bounding box center [220, 237] width 6 height 6
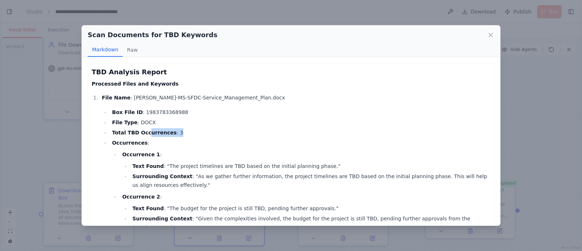
drag, startPoint x: 146, startPoint y: 134, endPoint x: 182, endPoint y: 138, distance: 37.0
click at [182, 138] on ul "Box File ID : 1983783368988 File Type : DOCX Total TBD Occurrences : 3 Occurren…" at bounding box center [296, 191] width 389 height 166
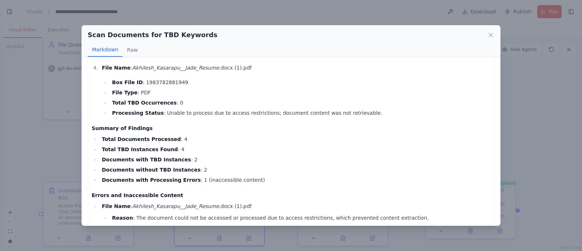
scroll to position [398, 0]
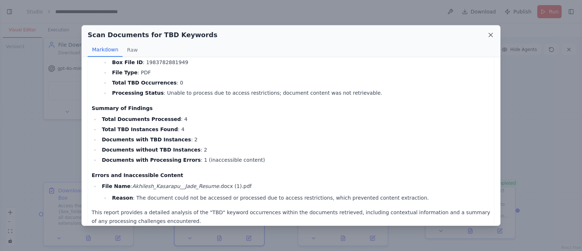
click at [493, 35] on icon at bounding box center [490, 34] width 7 height 7
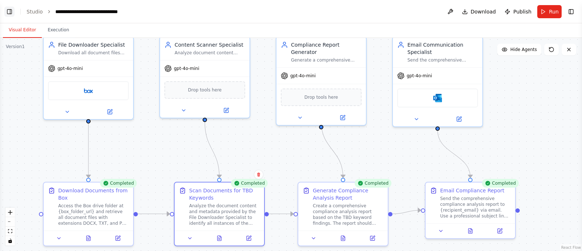
click at [5, 10] on button "Toggle Left Sidebar" at bounding box center [9, 12] width 10 height 10
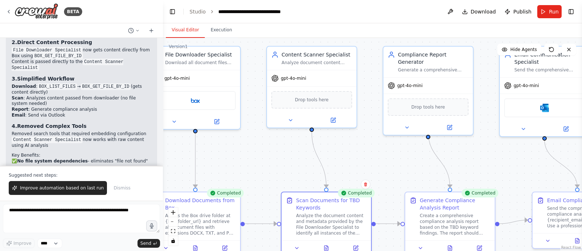
drag, startPoint x: 465, startPoint y: 162, endPoint x: 409, endPoint y: 171, distance: 56.9
click at [409, 171] on div ".deletable-edge-delete-btn { width: 20px; height: 20px; border: 0px solid #ffff…" at bounding box center [372, 144] width 419 height 213
click at [50, 188] on span "Improve automation based on last run" at bounding box center [62, 188] width 84 height 6
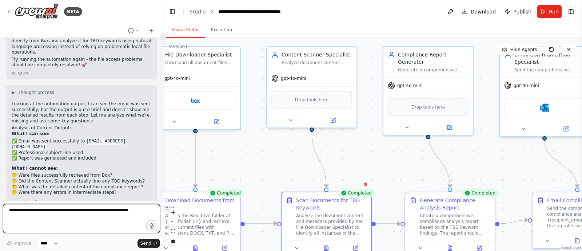
scroll to position [3750, 0]
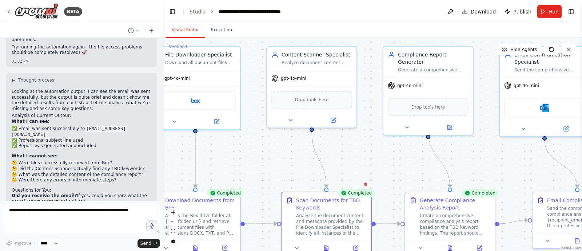
drag, startPoint x: 63, startPoint y: 145, endPoint x: 76, endPoint y: 145, distance: 13.1
click at [76, 219] on p "TBD Findings: Were any TBD keywords actually found in your documents, or was it…" at bounding box center [82, 224] width 140 height 11
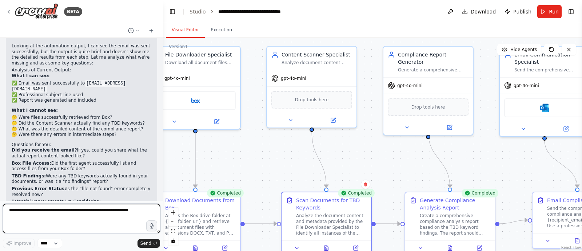
click at [60, 214] on textarea at bounding box center [81, 218] width 157 height 29
type textarea "**********"
click at [95, 216] on textarea at bounding box center [81, 218] width 157 height 29
paste textarea "**********"
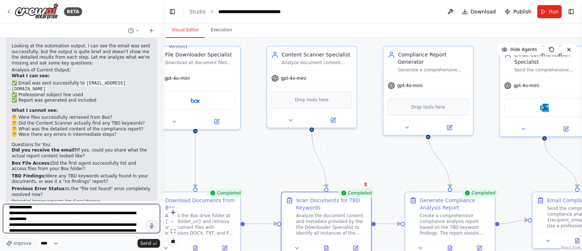
scroll to position [0, 0]
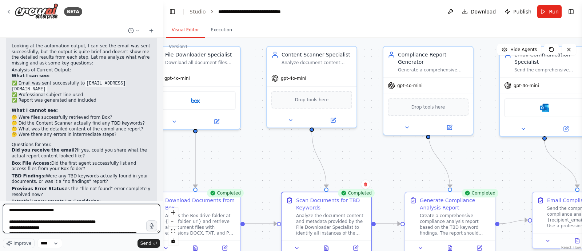
click at [79, 207] on textarea at bounding box center [81, 218] width 157 height 29
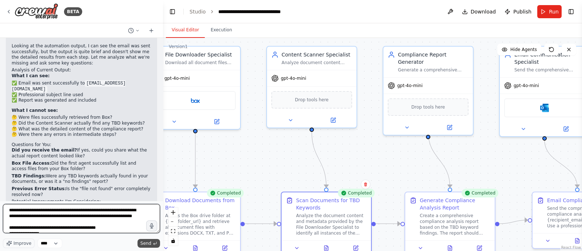
type textarea "**********"
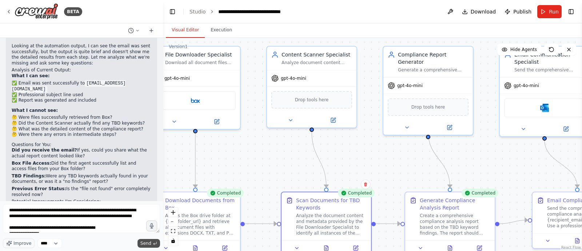
click at [147, 242] on span "Send" at bounding box center [146, 243] width 11 height 6
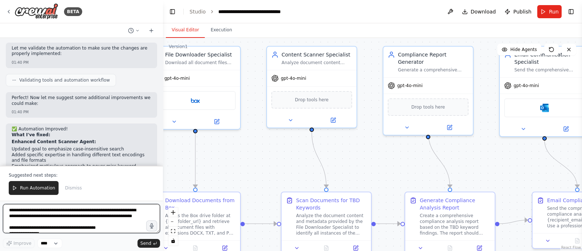
scroll to position [4845, 0]
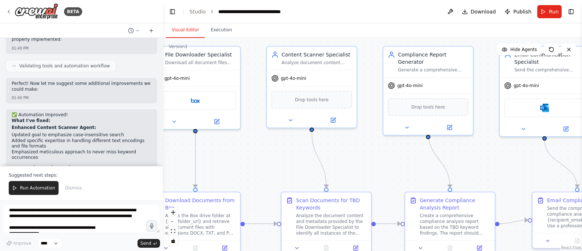
drag, startPoint x: 30, startPoint y: 190, endPoint x: 80, endPoint y: 163, distance: 56.8
click at [30, 190] on span "Run Automation" at bounding box center [37, 188] width 35 height 6
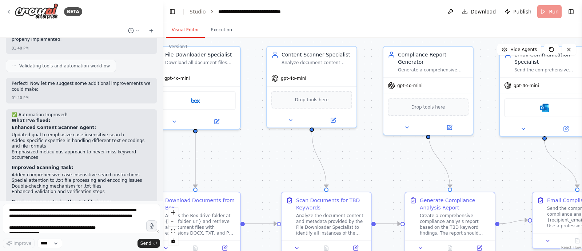
scroll to position [4810, 0]
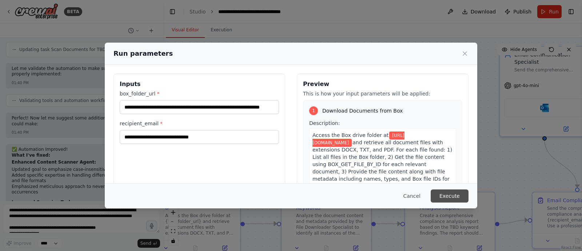
click at [452, 195] on button "Execute" at bounding box center [450, 195] width 38 height 13
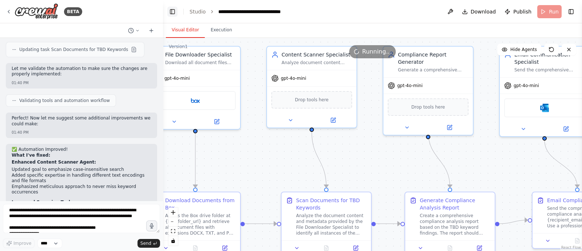
click at [174, 12] on button "Toggle Left Sidebar" at bounding box center [172, 12] width 10 height 10
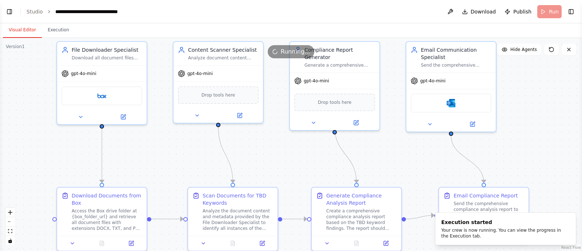
drag, startPoint x: 270, startPoint y: 149, endPoint x: 298, endPoint y: 143, distance: 29.4
click at [298, 143] on div ".deletable-edge-delete-btn { width: 20px; height: 20px; border: 0px solid #ffff…" at bounding box center [291, 144] width 582 height 213
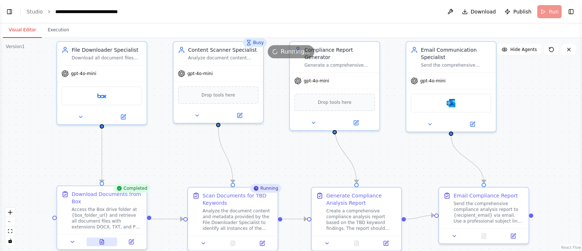
click at [102, 241] on icon at bounding box center [102, 241] width 4 height 5
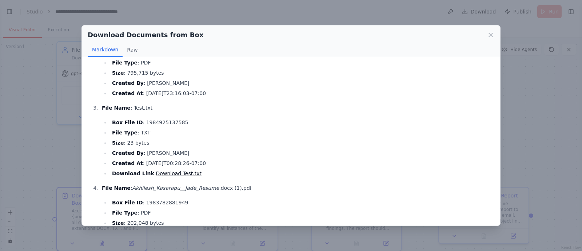
scroll to position [98, 0]
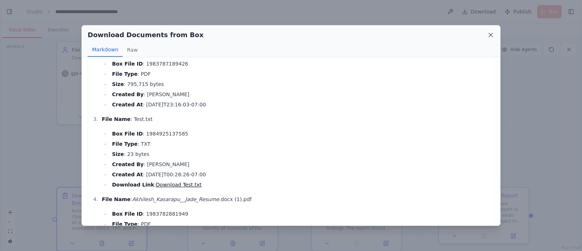
click at [490, 35] on icon at bounding box center [491, 35] width 4 height 4
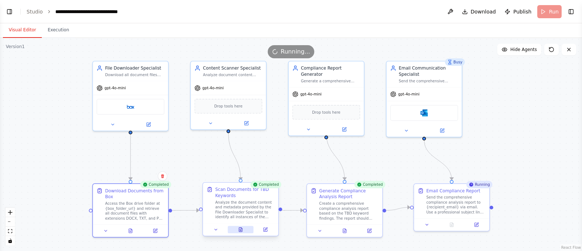
click at [242, 230] on icon at bounding box center [240, 229] width 5 height 5
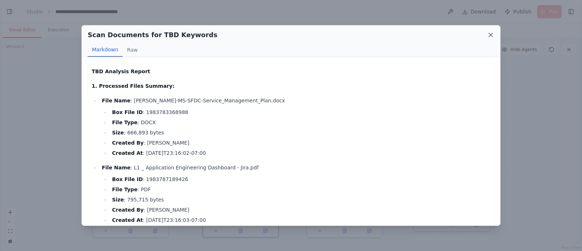
click at [488, 36] on icon at bounding box center [490, 34] width 7 height 7
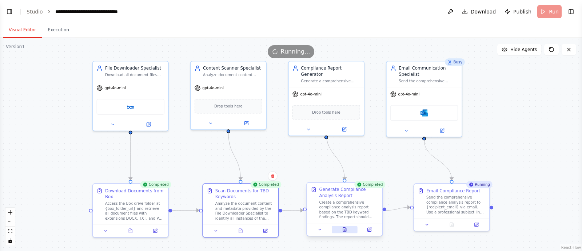
click at [345, 230] on icon at bounding box center [344, 230] width 3 height 4
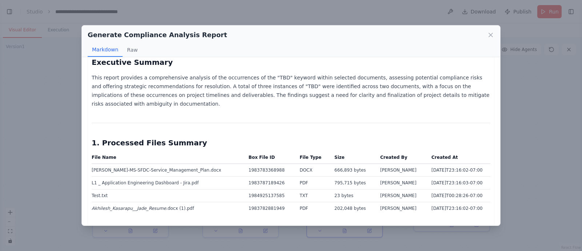
scroll to position [45, 0]
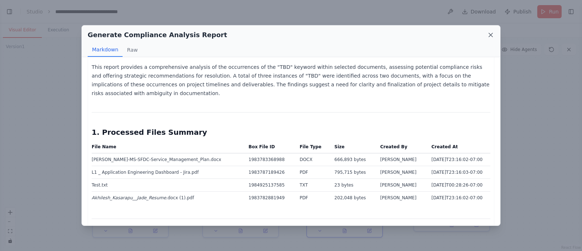
click at [491, 35] on icon at bounding box center [491, 35] width 4 height 4
